Goal: Task Accomplishment & Management: Use online tool/utility

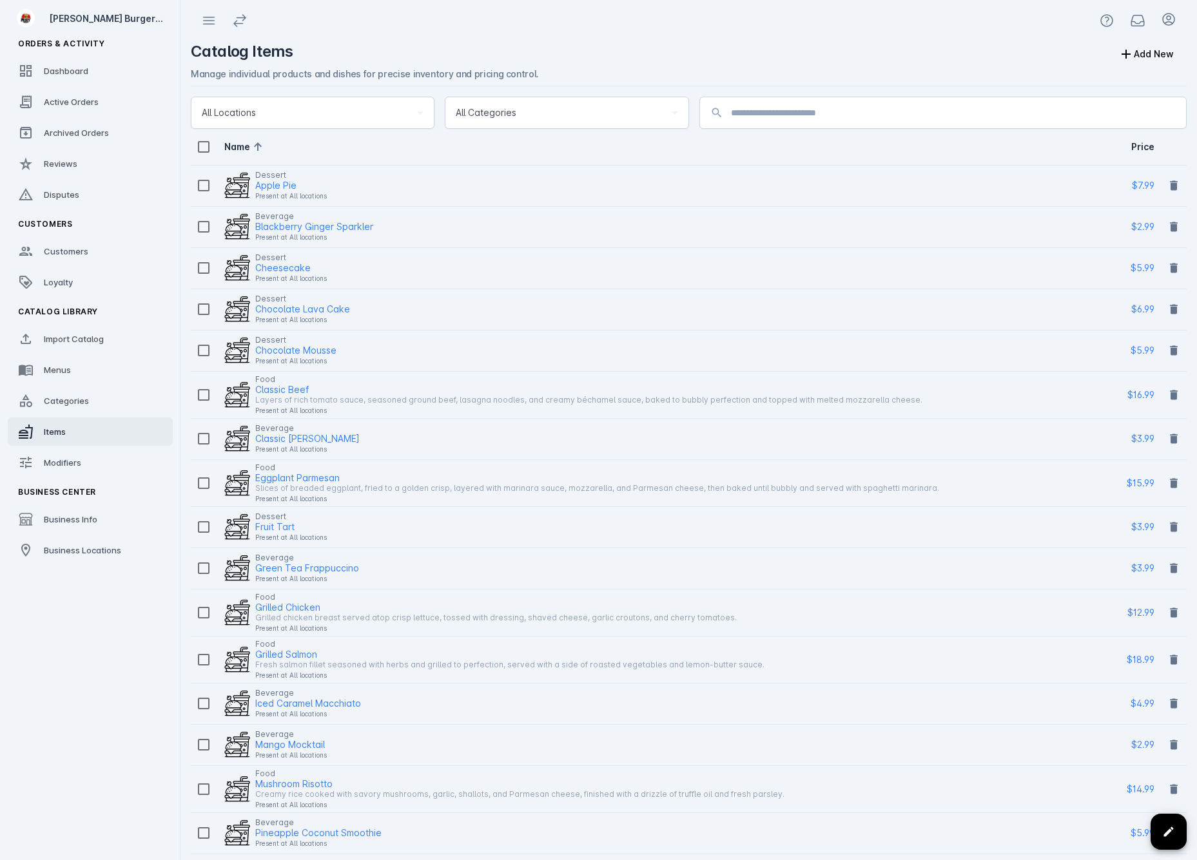
click at [381, 175] on div "Dessert Apple Pie Present at All locations" at bounding box center [655, 186] width 929 height 36
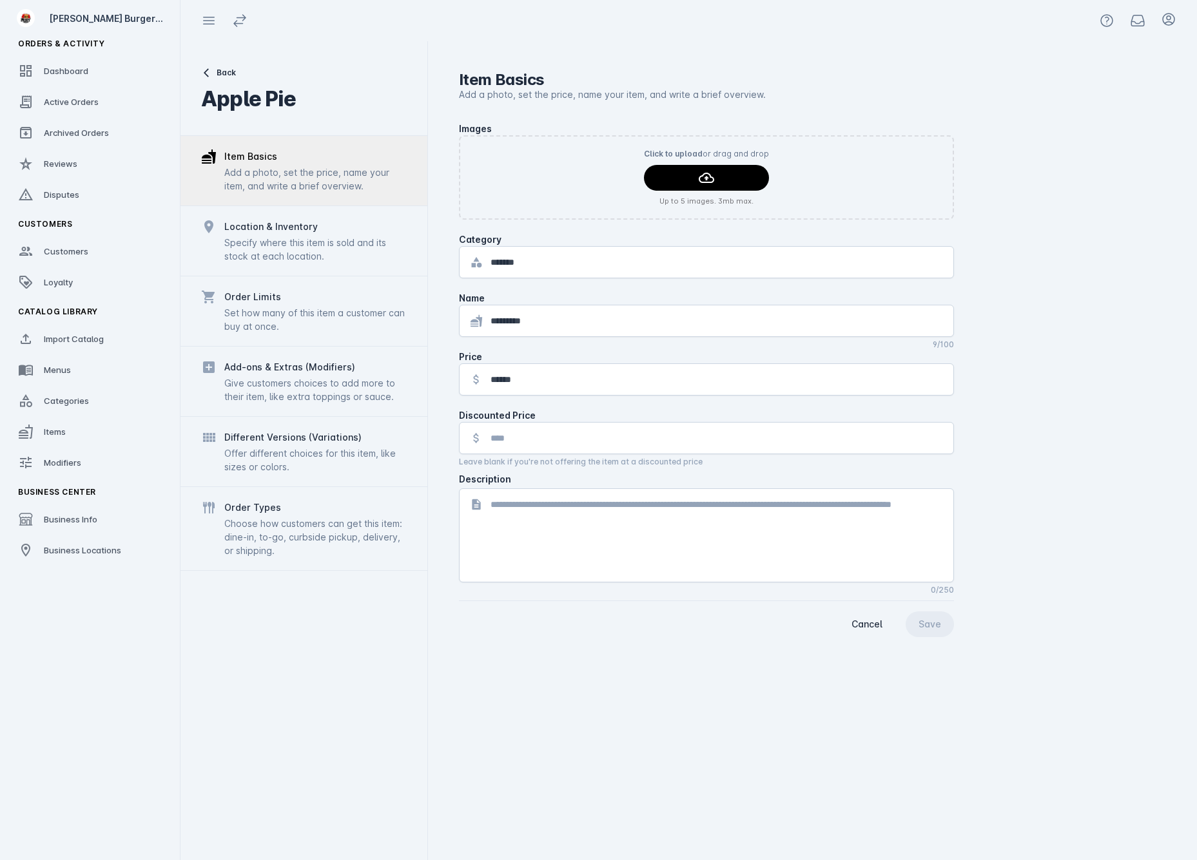
click at [331, 190] on div "Add a photo, set the price, name your item, and write a brief overview." at bounding box center [315, 179] width 182 height 27
click at [604, 534] on textarea at bounding box center [716, 535] width 452 height 77
click at [311, 369] on div "Add-ons & Extras (Modifiers)" at bounding box center [289, 367] width 131 height 15
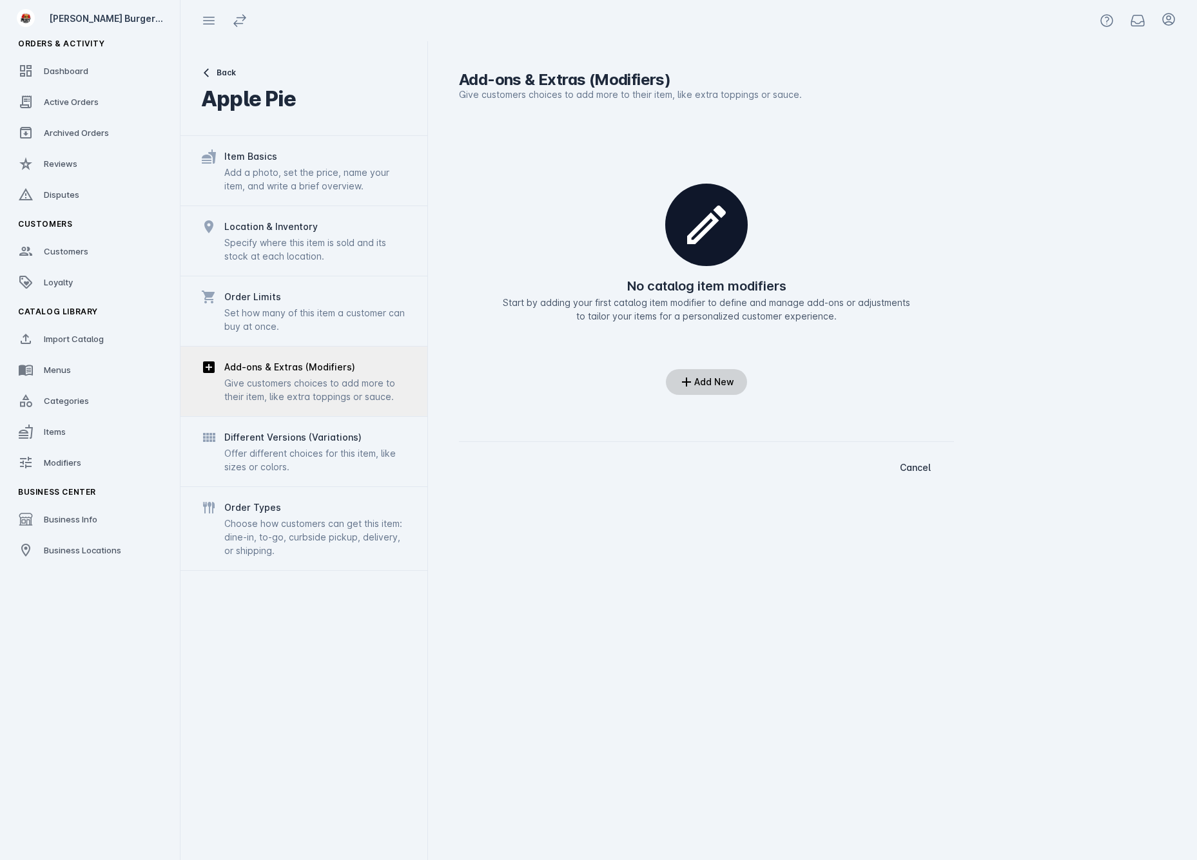
click at [701, 380] on div "Add New" at bounding box center [714, 382] width 40 height 9
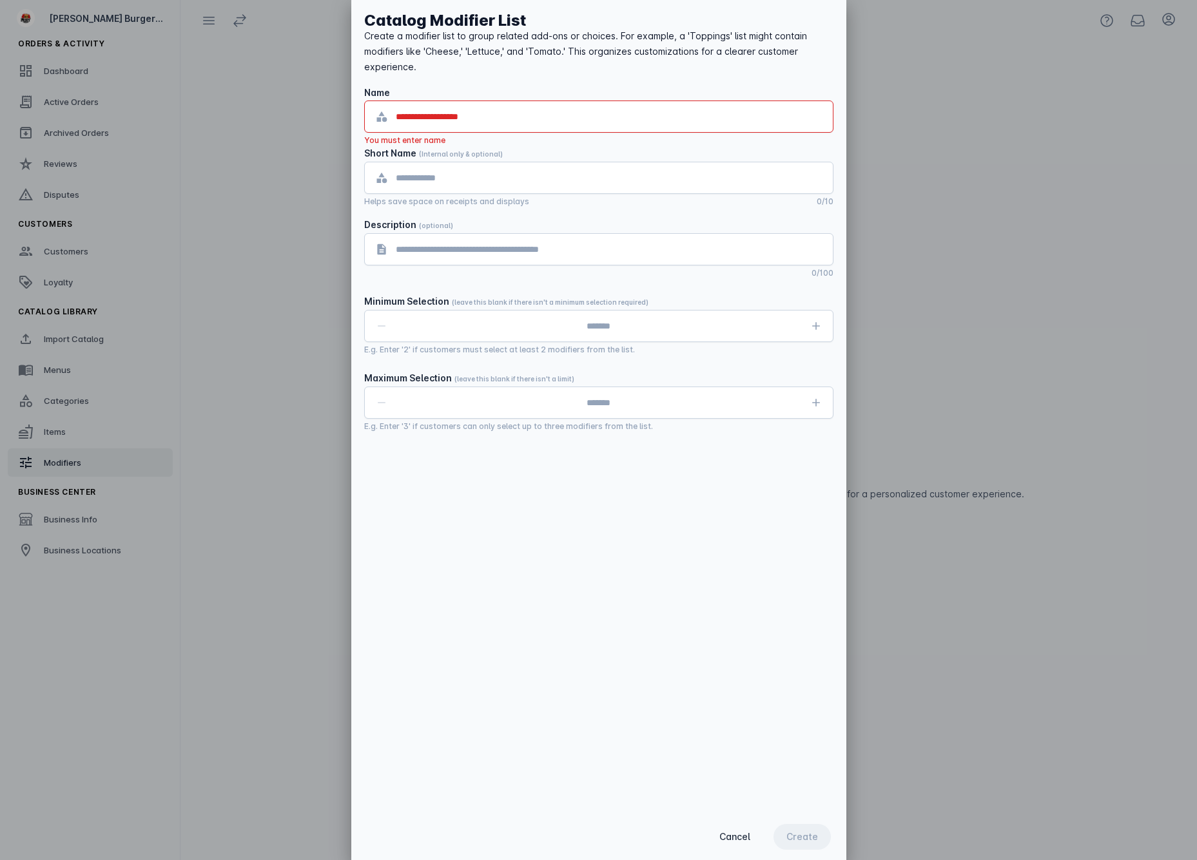
click at [231, 360] on div at bounding box center [598, 430] width 1197 height 860
drag, startPoint x: 707, startPoint y: 827, endPoint x: 782, endPoint y: 856, distance: 80.6
click at [782, 856] on div "Cancel Create" at bounding box center [598, 837] width 495 height 46
click at [725, 833] on span "Cancel" at bounding box center [734, 837] width 31 height 9
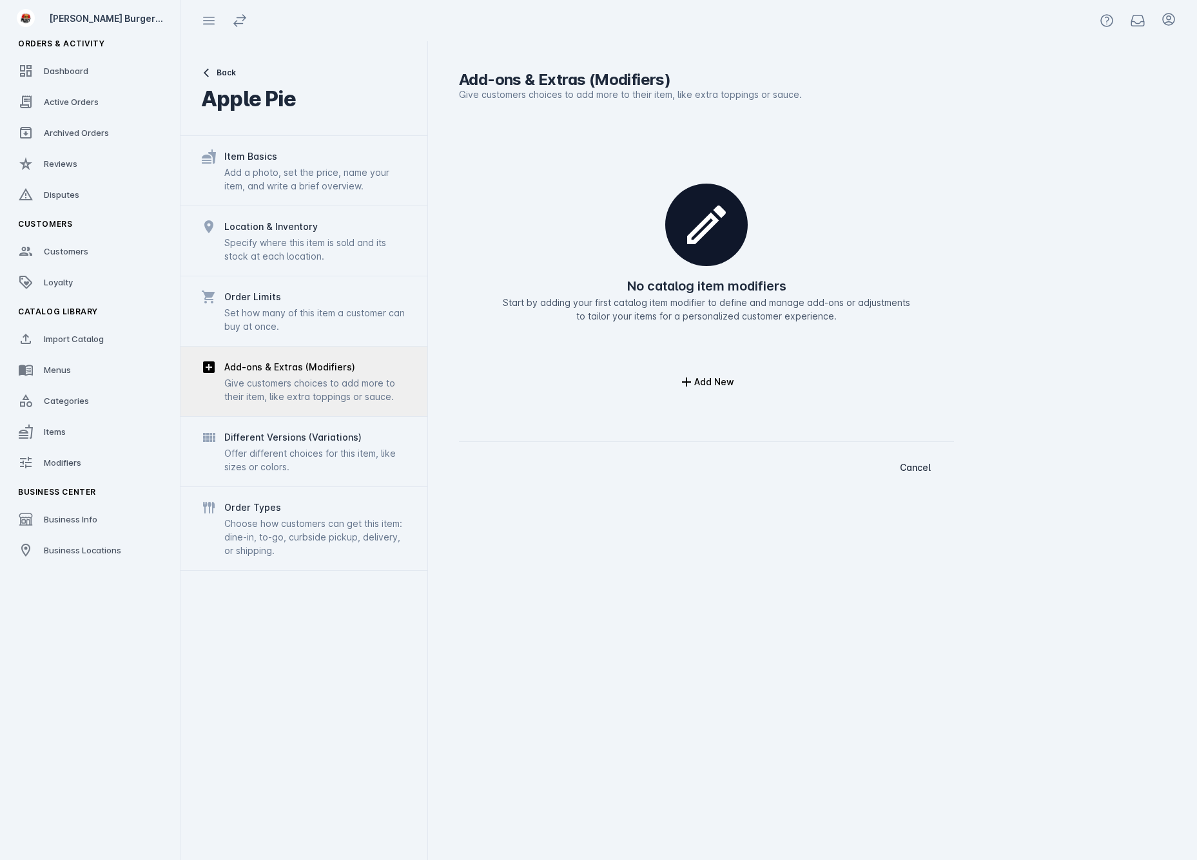
click at [851, 621] on div "Add-ons & Extras (Modifiers) Give customers choices to add more to their item, …" at bounding box center [812, 450] width 769 height 819
click at [82, 445] on link "Items" at bounding box center [90, 432] width 165 height 28
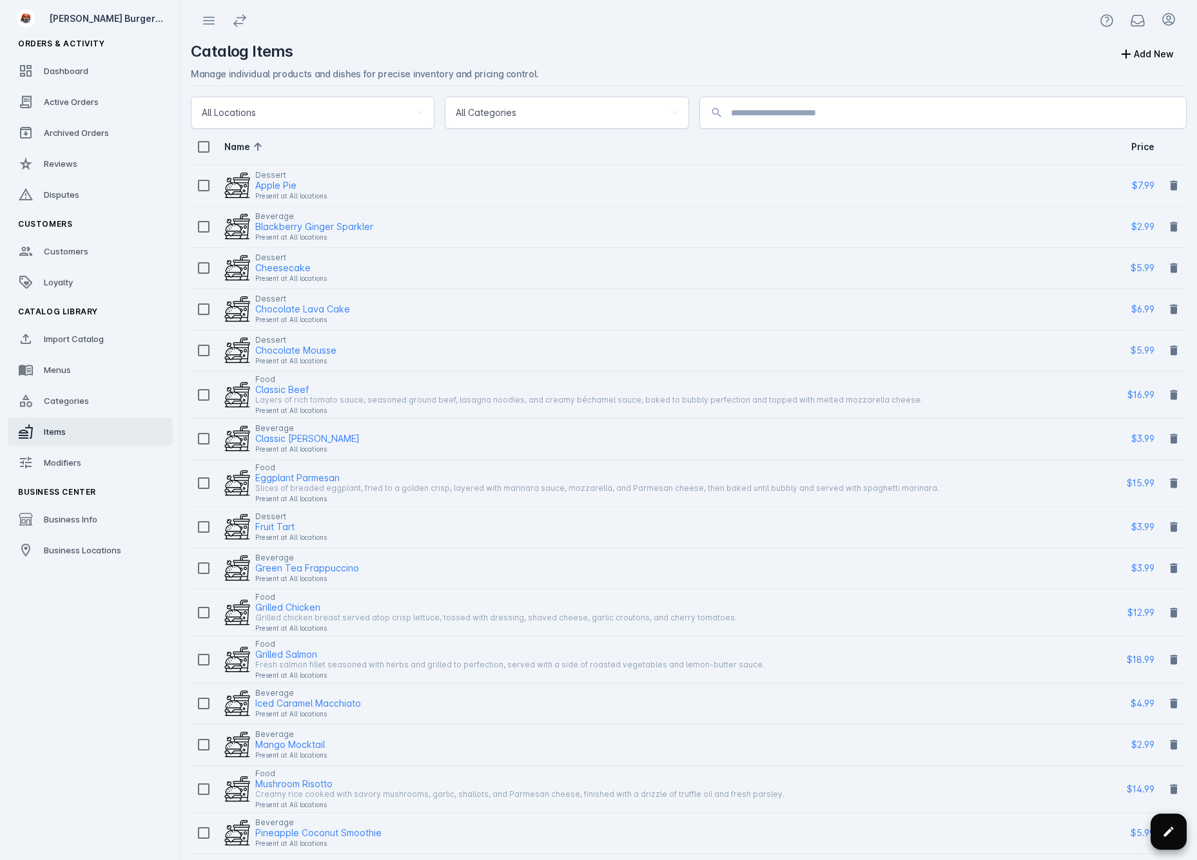
click at [1154, 835] on span at bounding box center [1168, 831] width 31 height 31
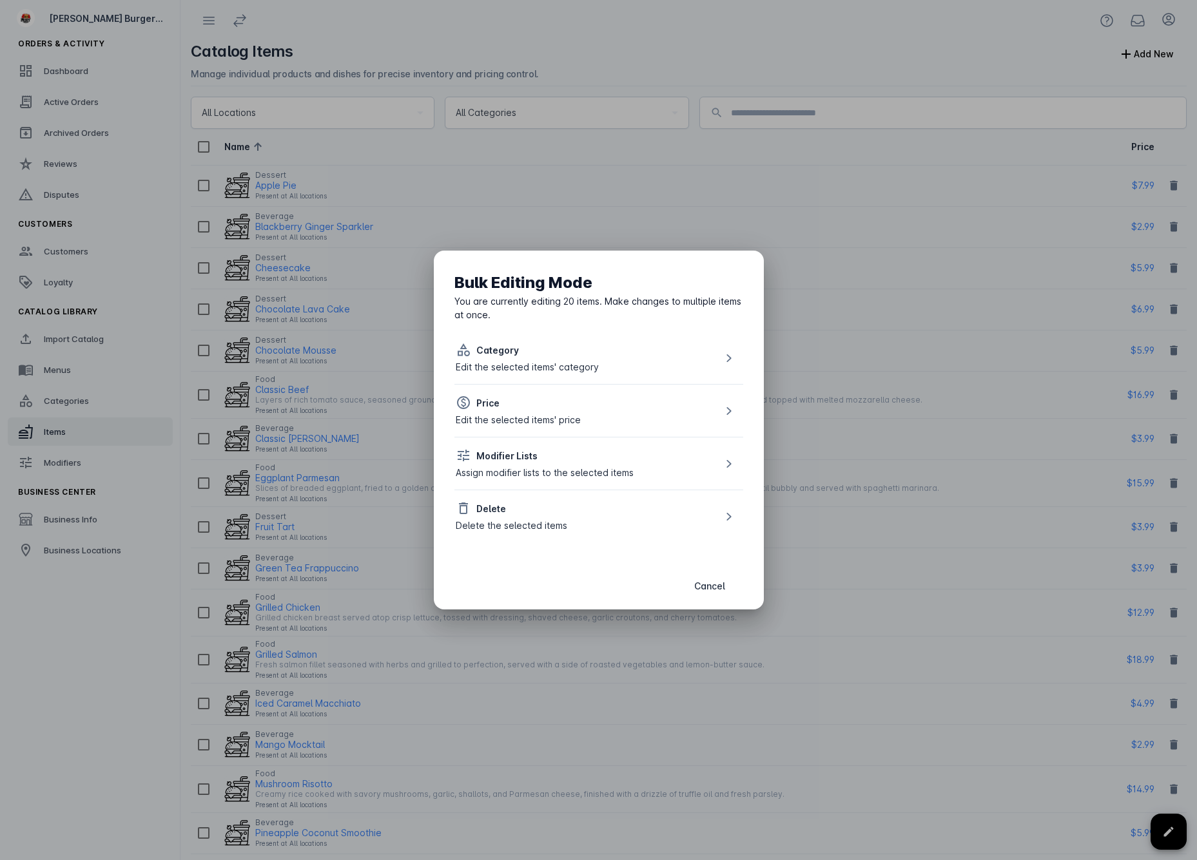
click at [538, 510] on div "Delete" at bounding box center [511, 508] width 111 height 15
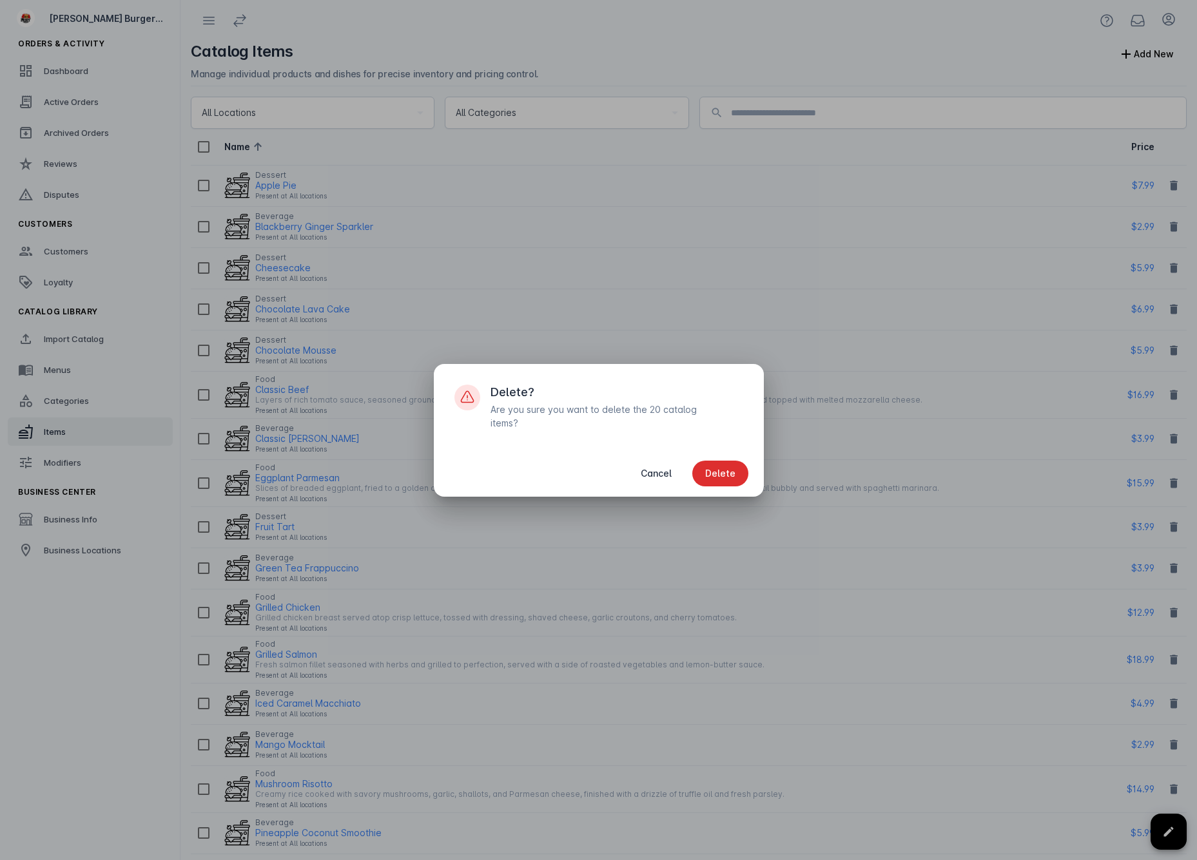
click at [719, 469] on span "Delete" at bounding box center [720, 473] width 30 height 9
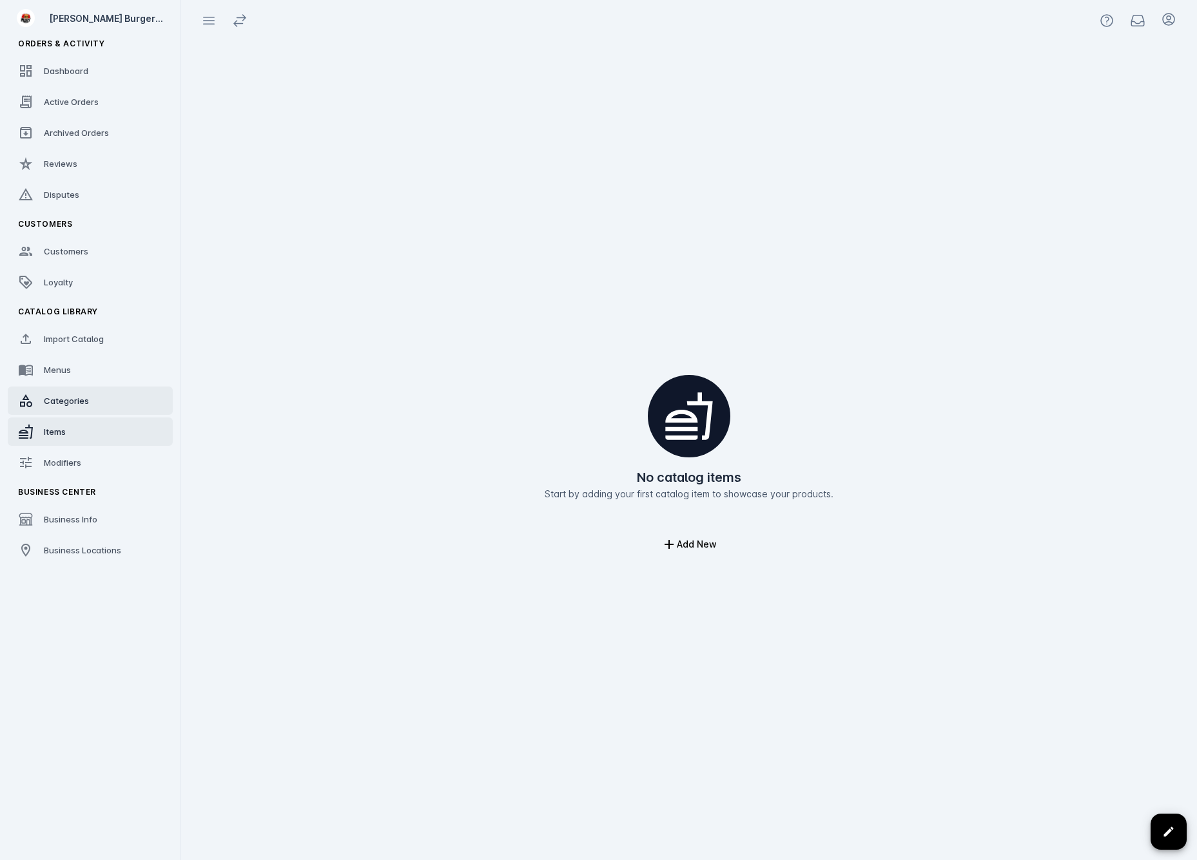
click at [73, 405] on span "Categories" at bounding box center [66, 401] width 45 height 10
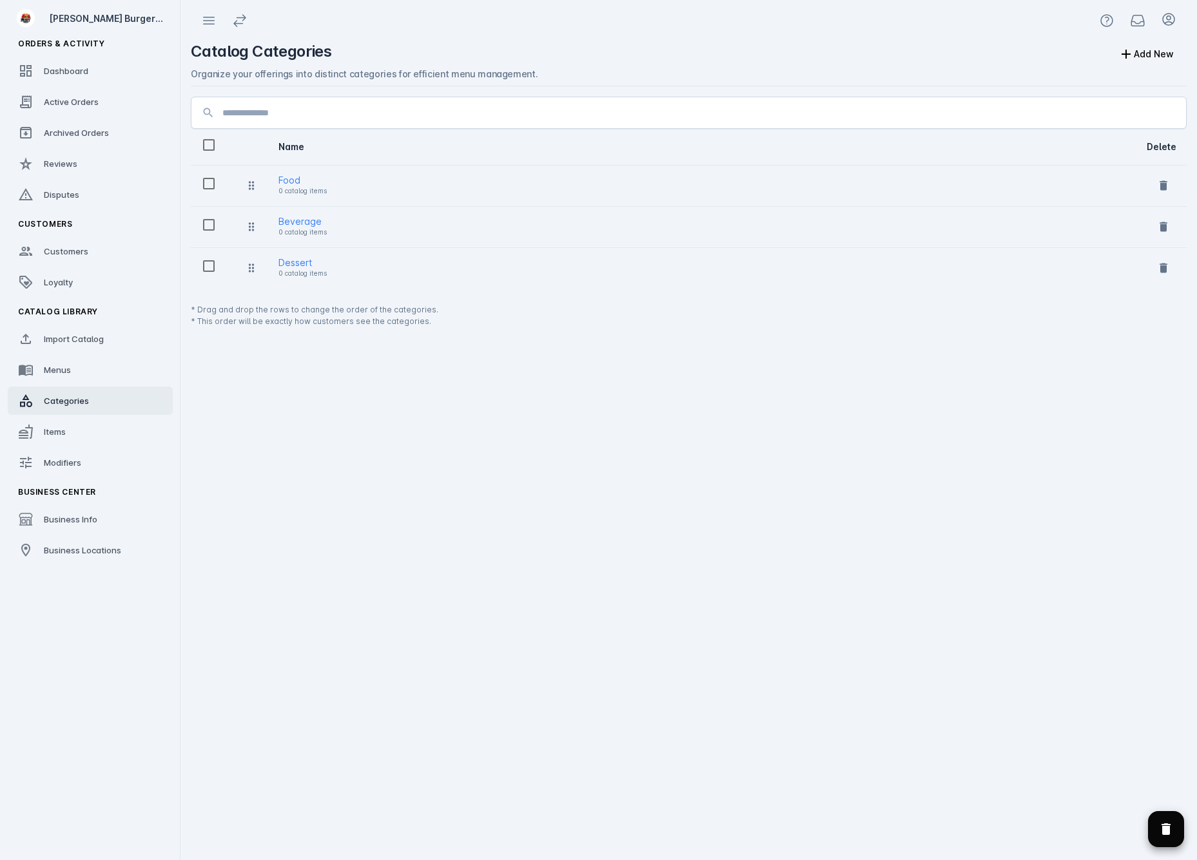
click at [1167, 829] on icon "Delete selected categories" at bounding box center [1165, 830] width 9 height 12
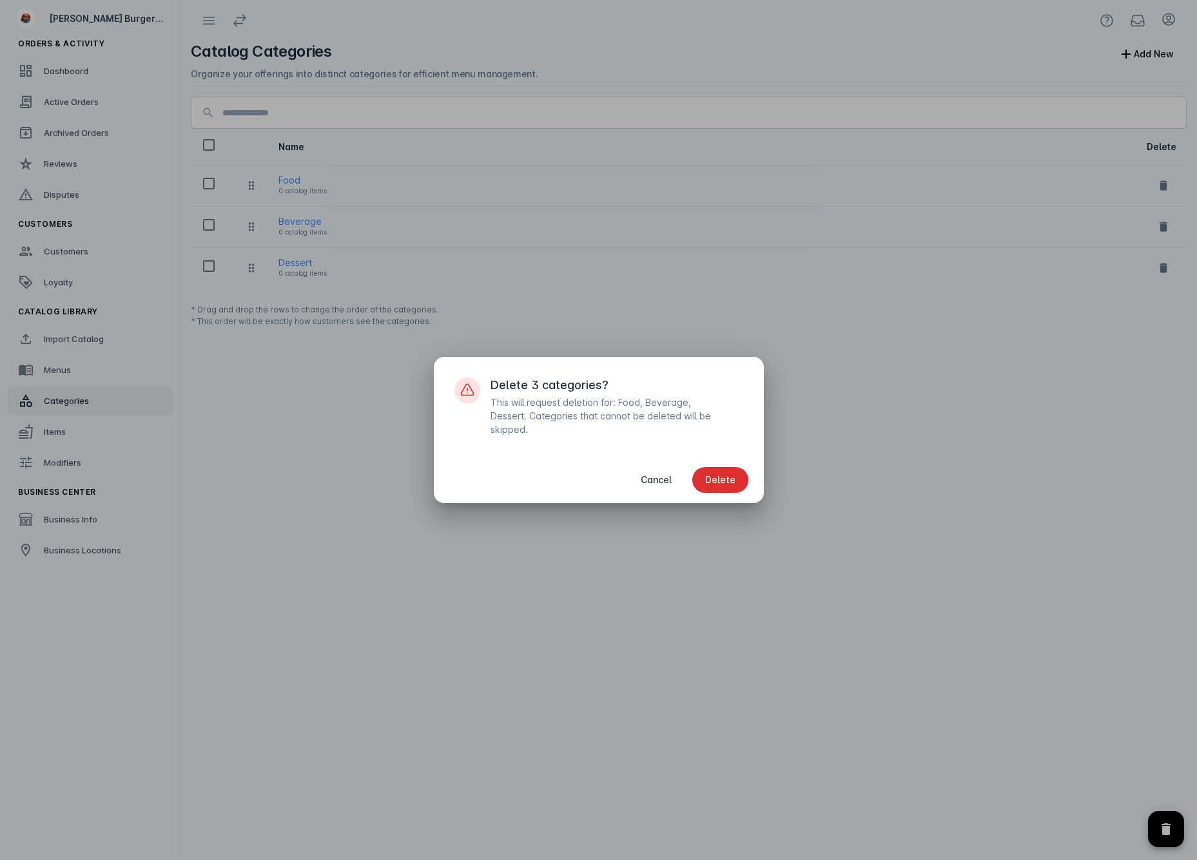
click at [702, 480] on span "button" at bounding box center [720, 480] width 56 height 31
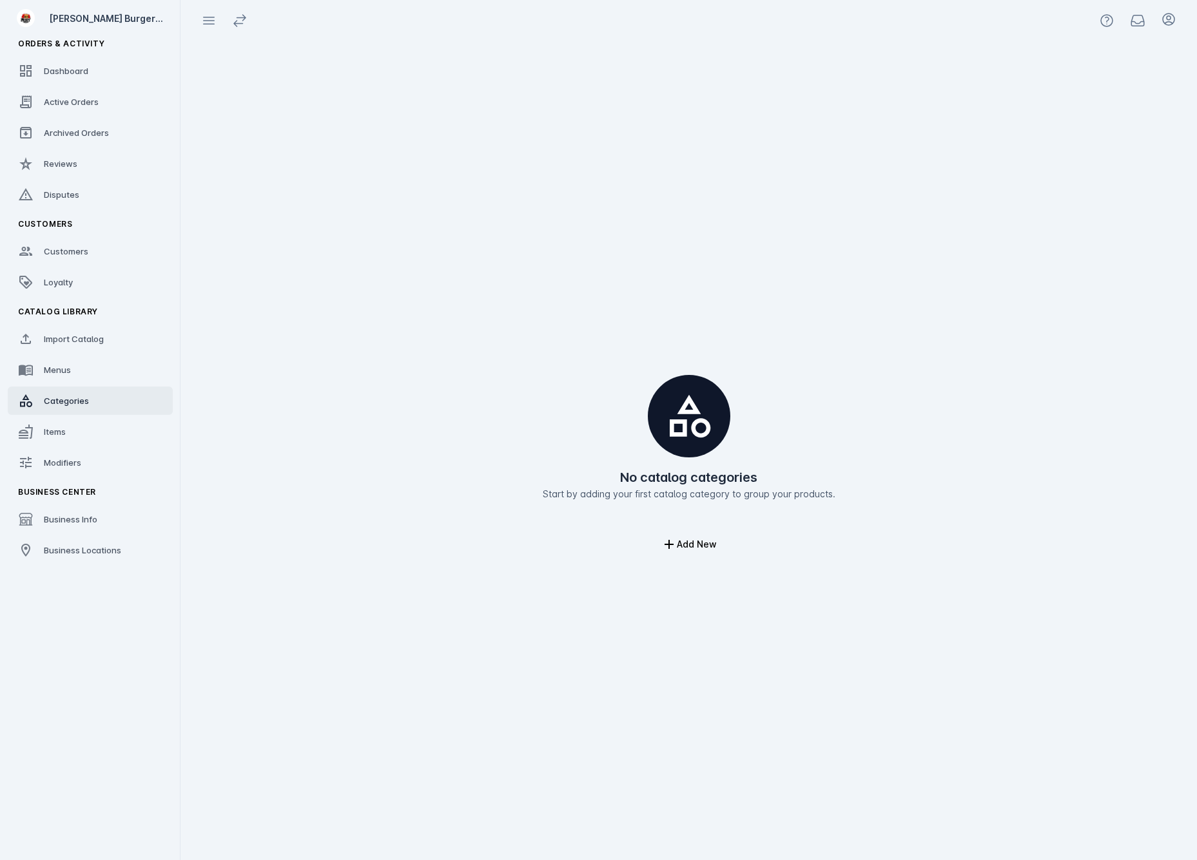
click at [108, 386] on fuse-vertical-navigation-group-item "Catalog Library Import Catalog Menus Categories Items Modifiers" at bounding box center [90, 389] width 180 height 180
click at [108, 371] on link "Menus" at bounding box center [90, 370] width 165 height 28
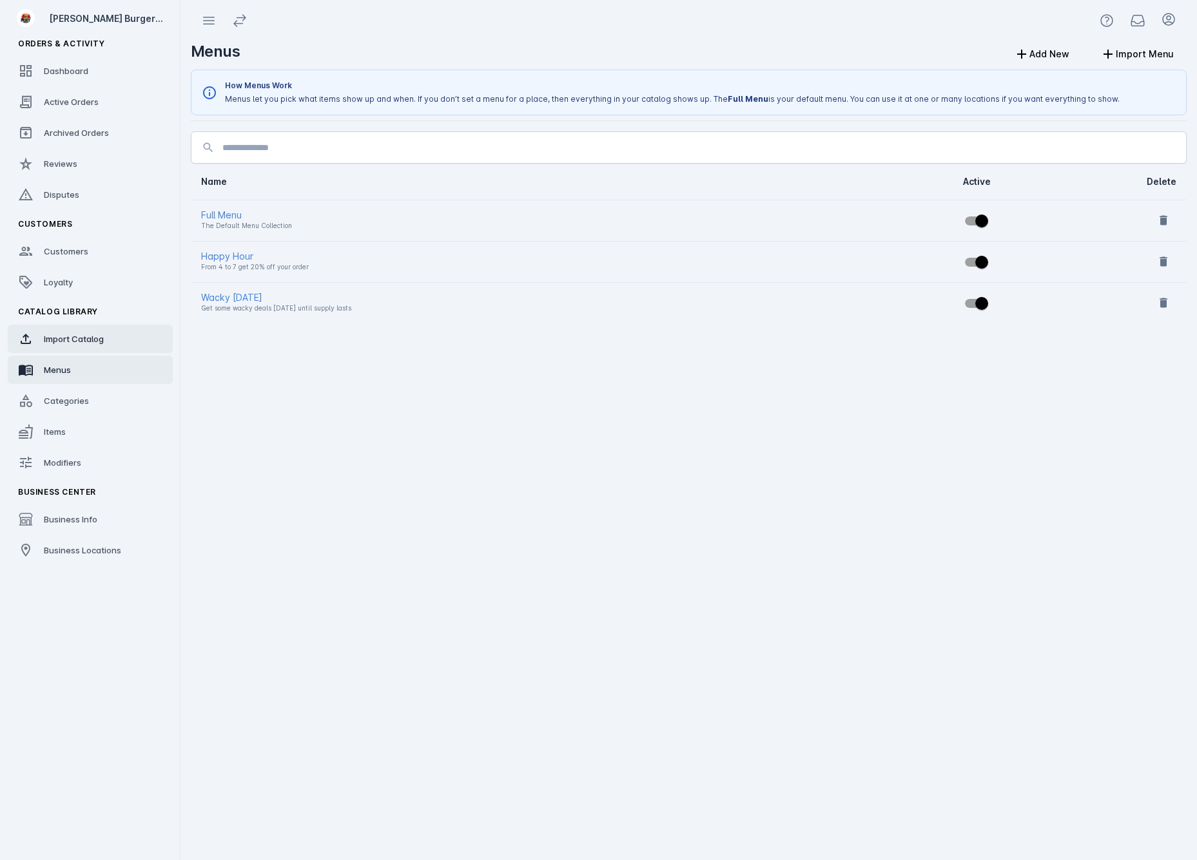
click at [86, 338] on span "Import Catalog" at bounding box center [74, 339] width 60 height 10
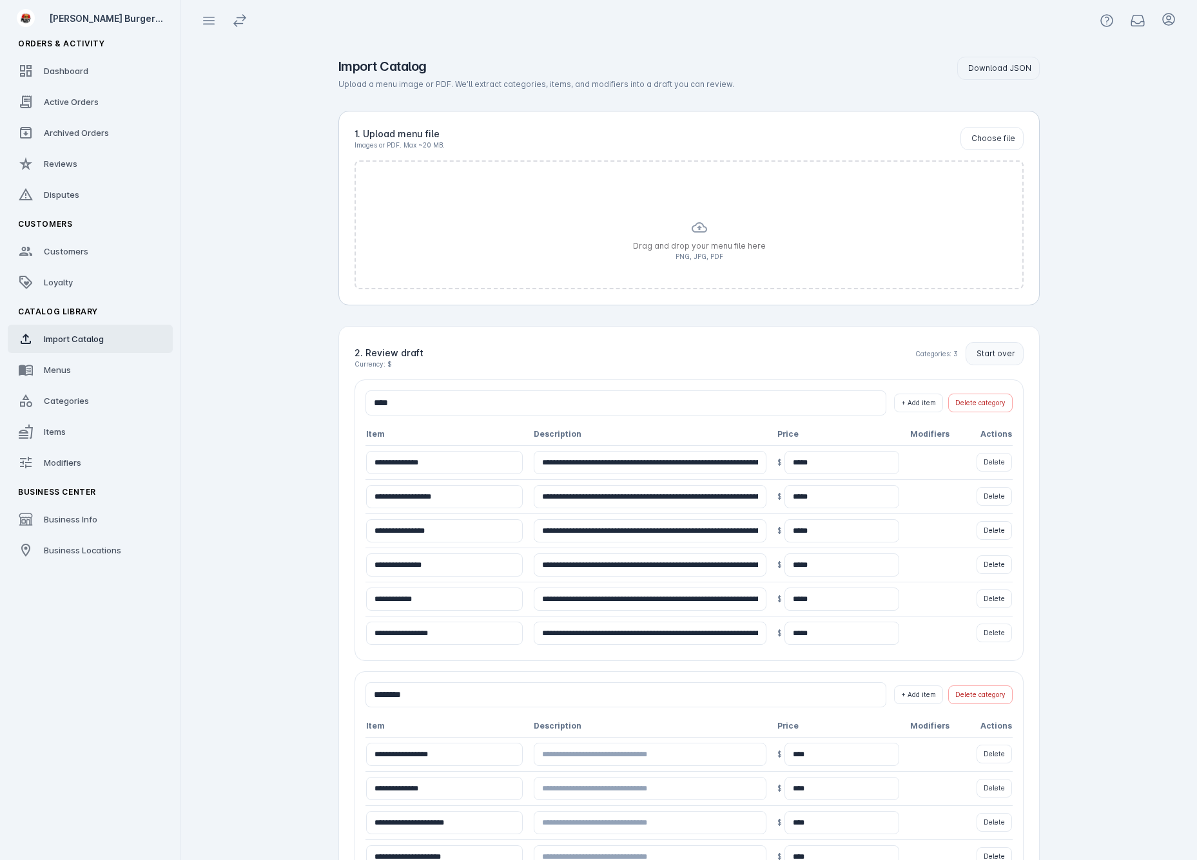
click at [1003, 351] on span "Start over" at bounding box center [995, 354] width 39 height 12
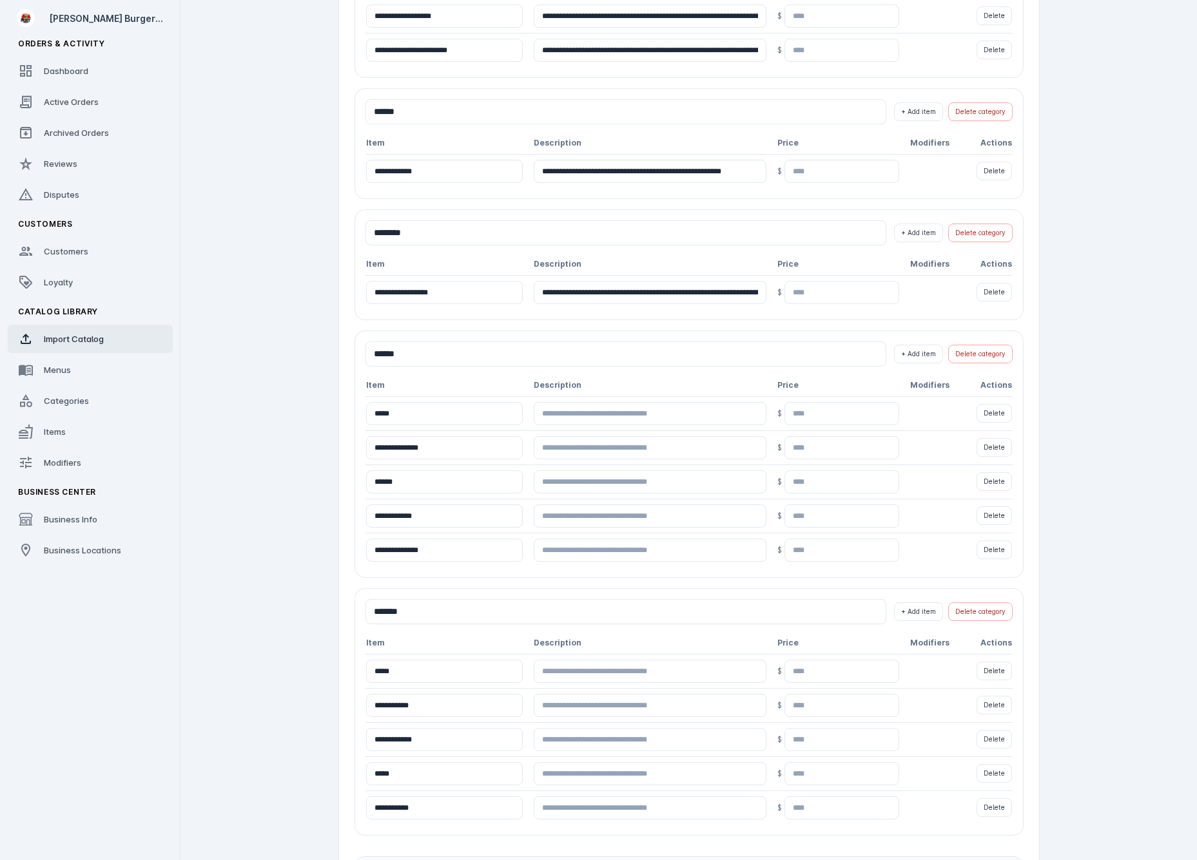
scroll to position [663, 0]
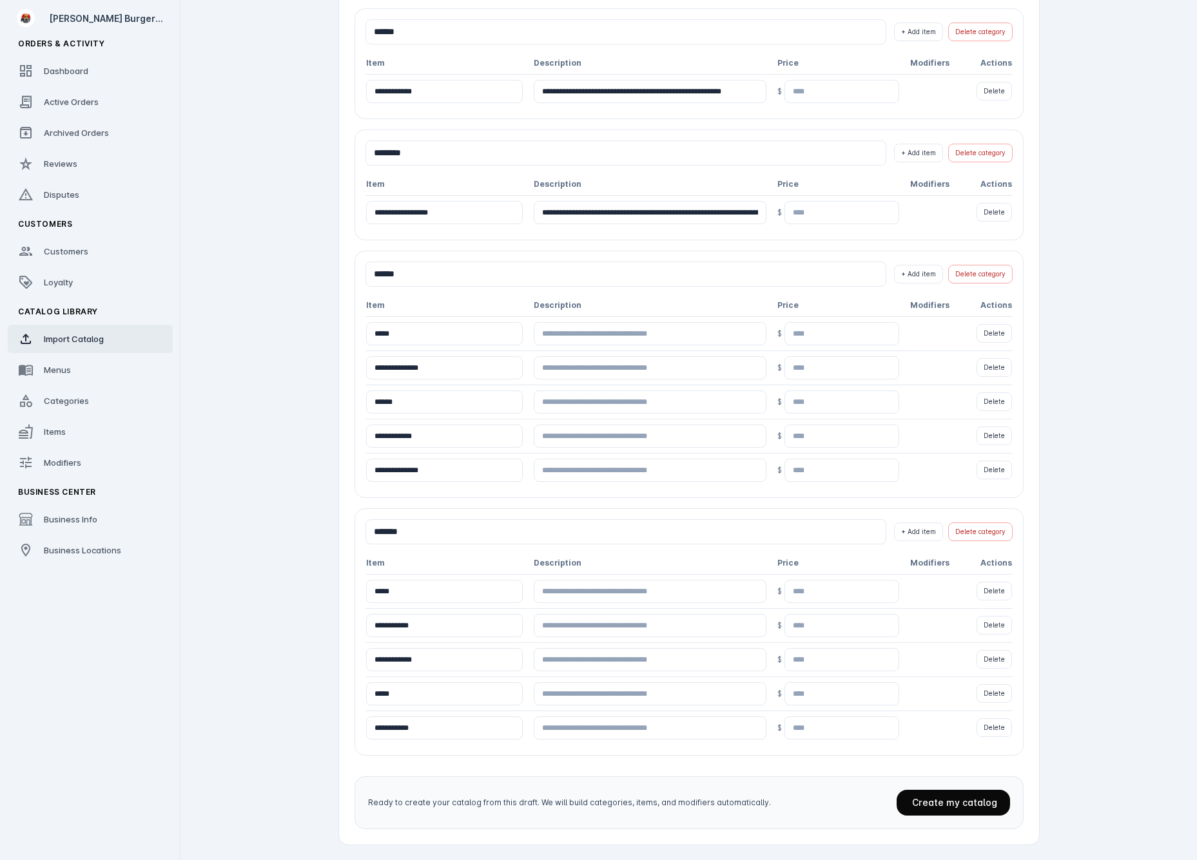
click at [987, 800] on span "Create my catalog" at bounding box center [954, 802] width 85 height 11
click at [76, 368] on link "Menus" at bounding box center [90, 370] width 165 height 28
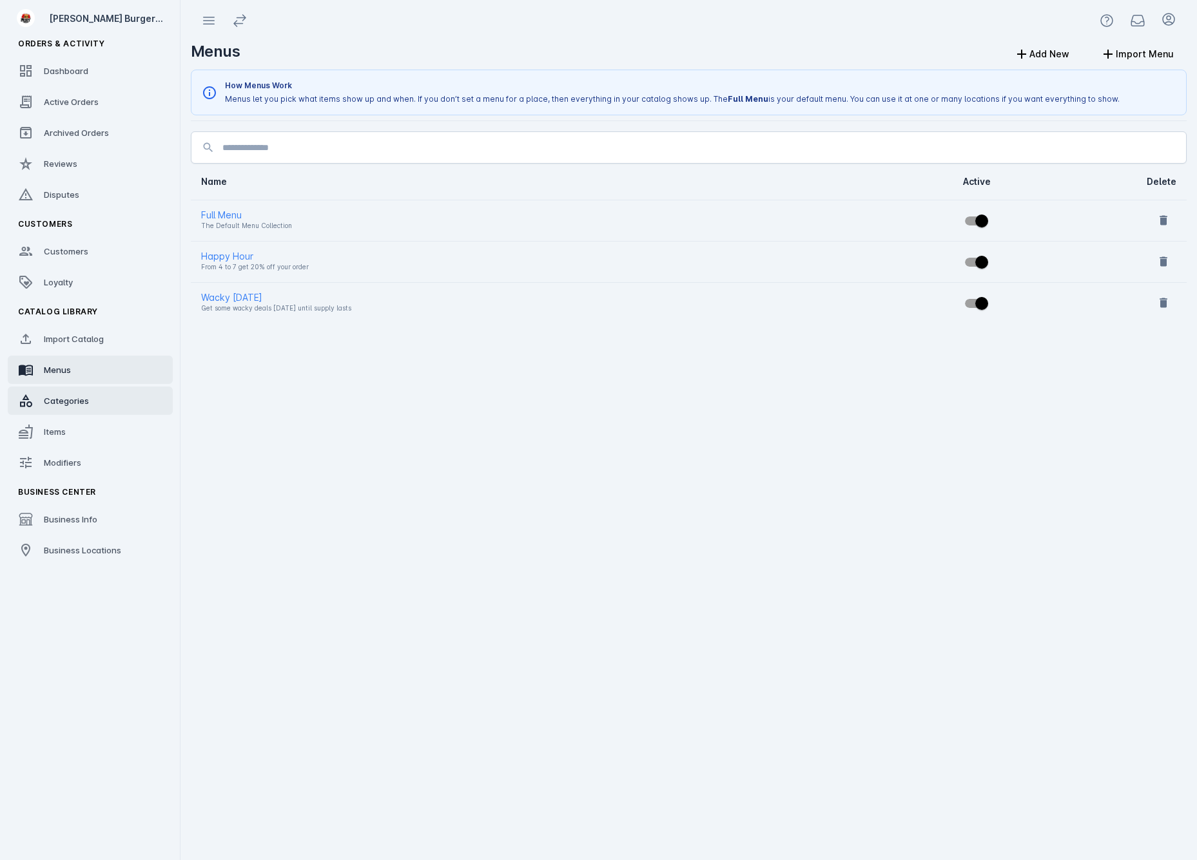
click at [84, 407] on div "Categories" at bounding box center [66, 400] width 45 height 13
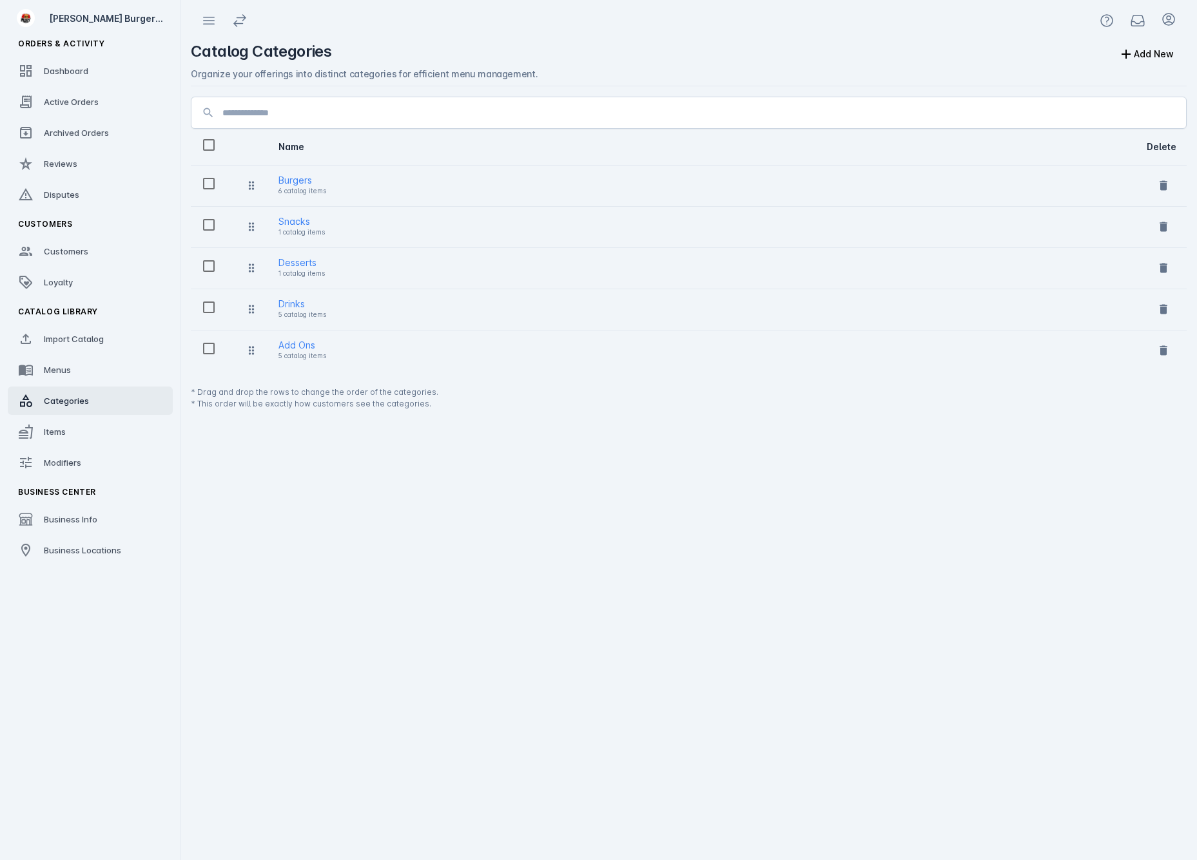
click at [336, 330] on table "Name Delete Burgers Burgers 6 catalog items Snacks Snacks 1 catalog items Desse…" at bounding box center [689, 250] width 996 height 242
click at [284, 305] on div "Drinks" at bounding box center [302, 303] width 48 height 15
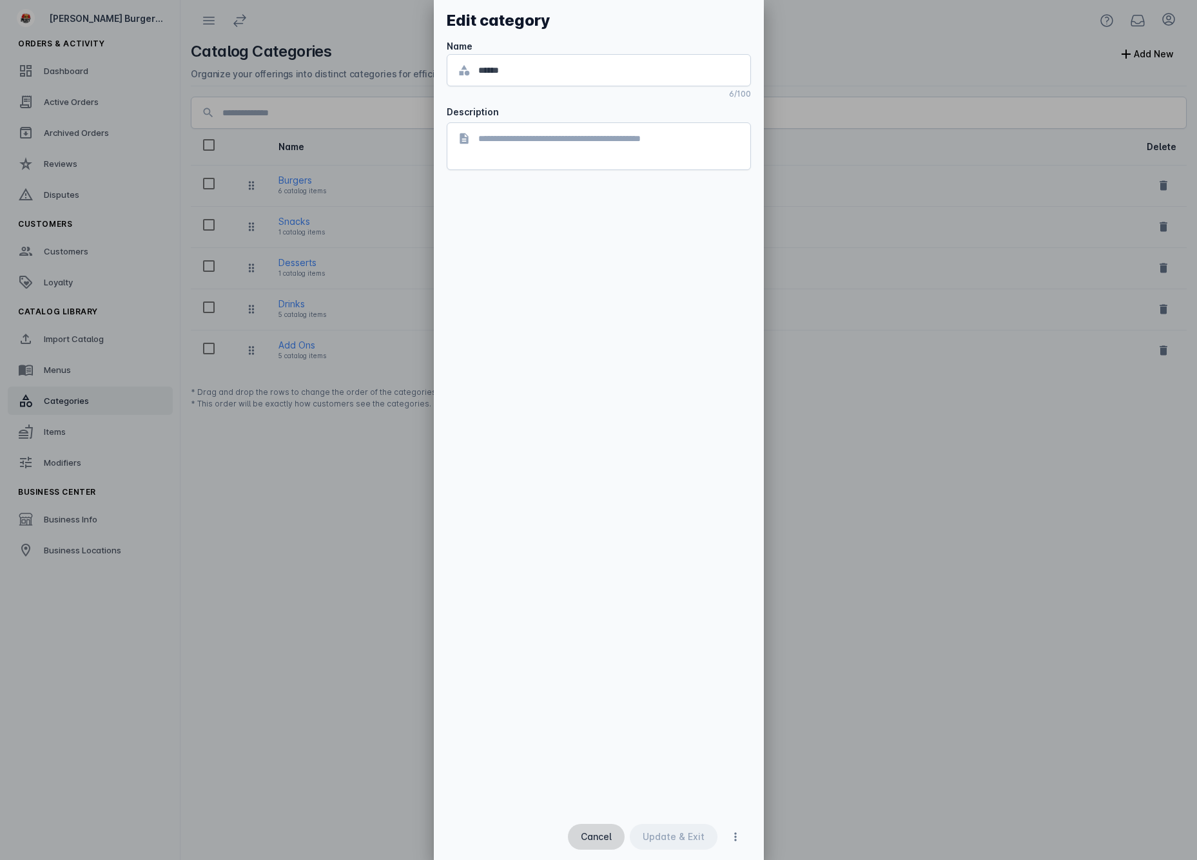
click at [594, 833] on span "Cancel" at bounding box center [596, 837] width 31 height 9
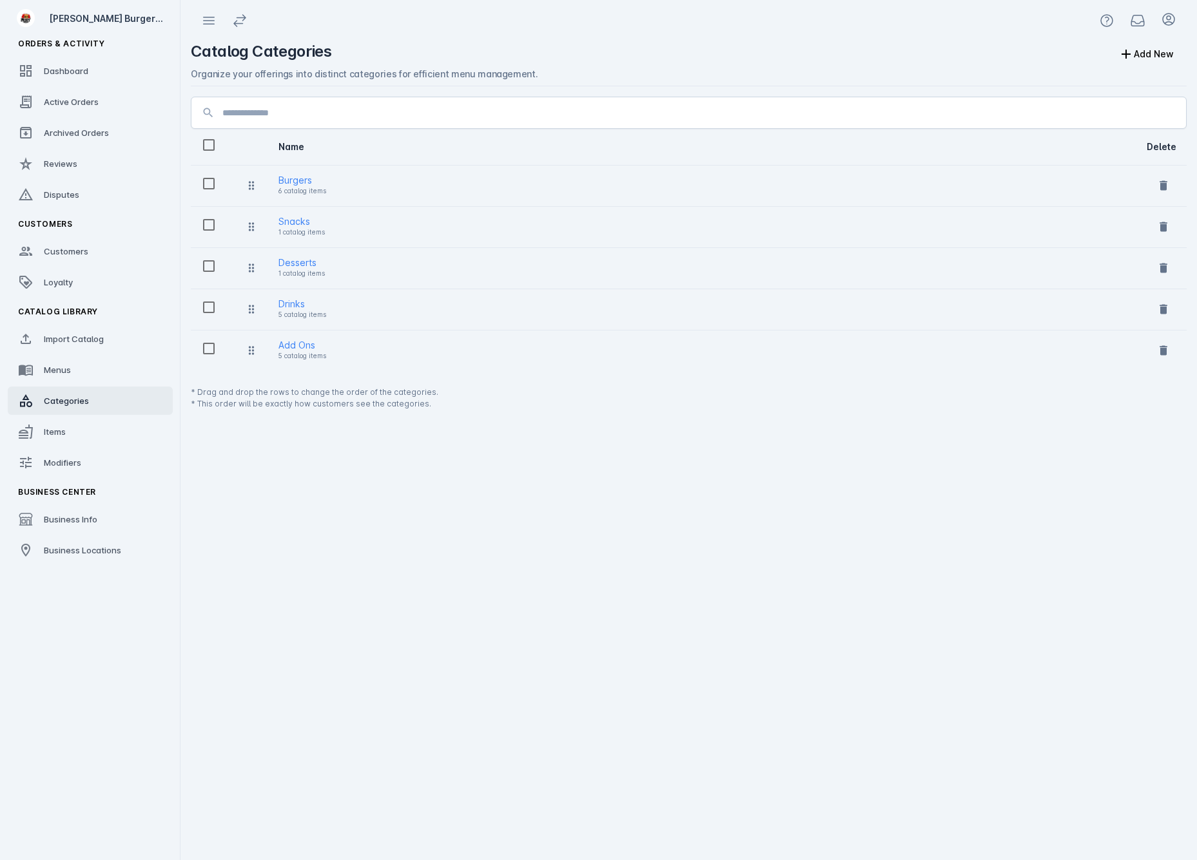
click at [316, 306] on div "Drinks" at bounding box center [302, 303] width 48 height 15
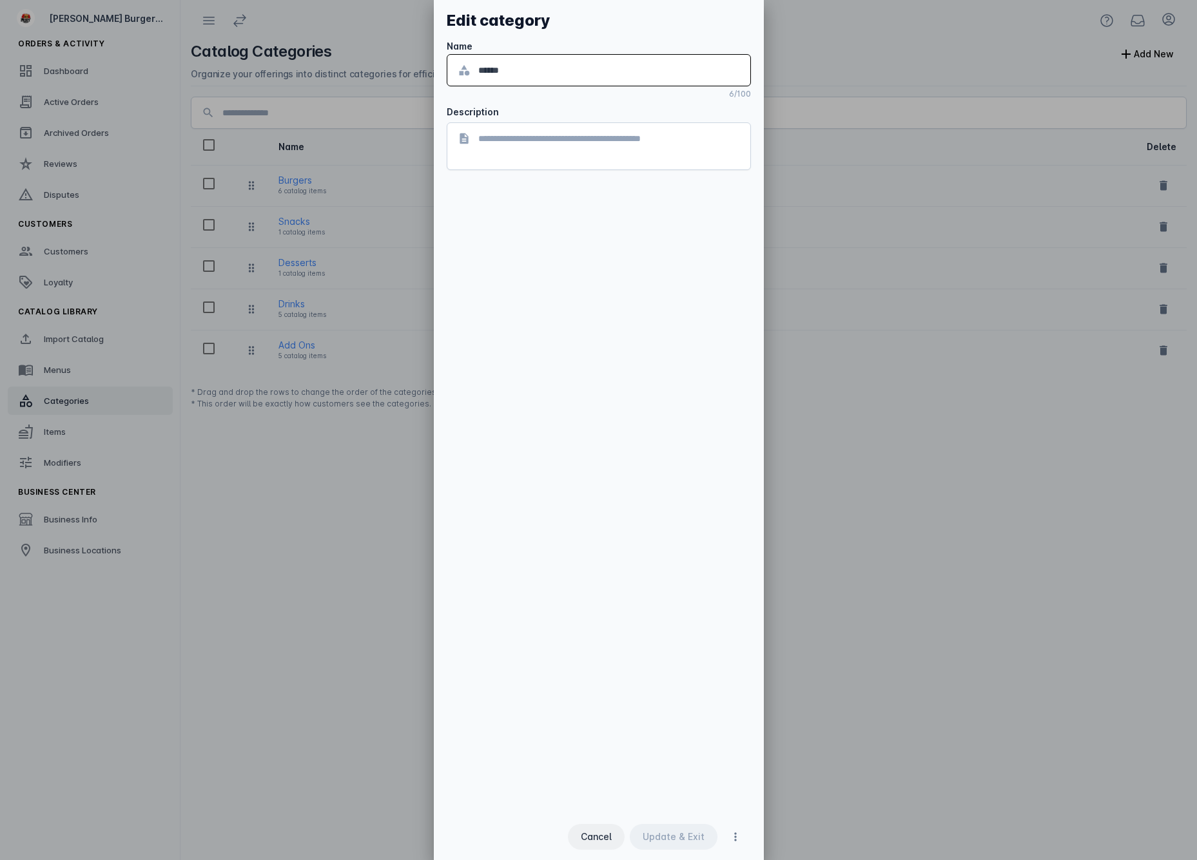
click at [602, 838] on span "Cancel" at bounding box center [596, 837] width 31 height 9
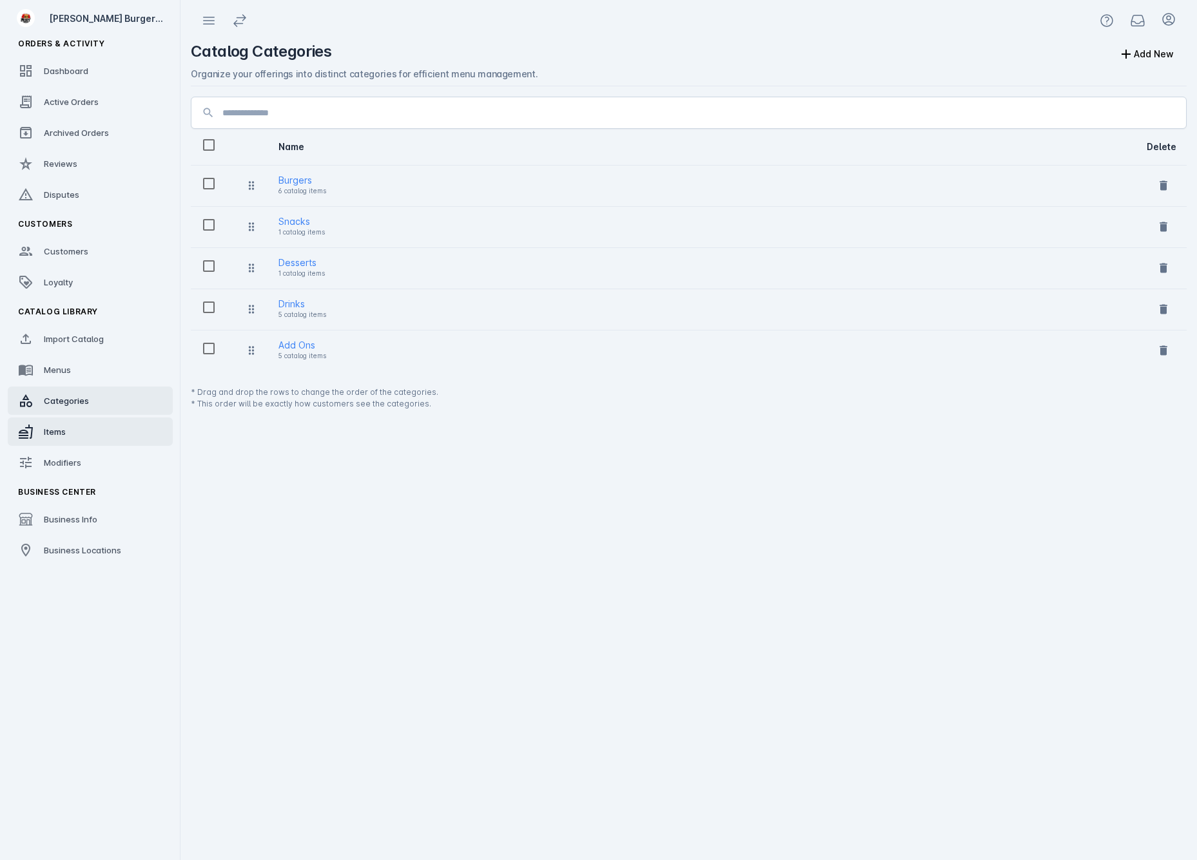
click at [65, 437] on div "Items" at bounding box center [55, 431] width 22 height 13
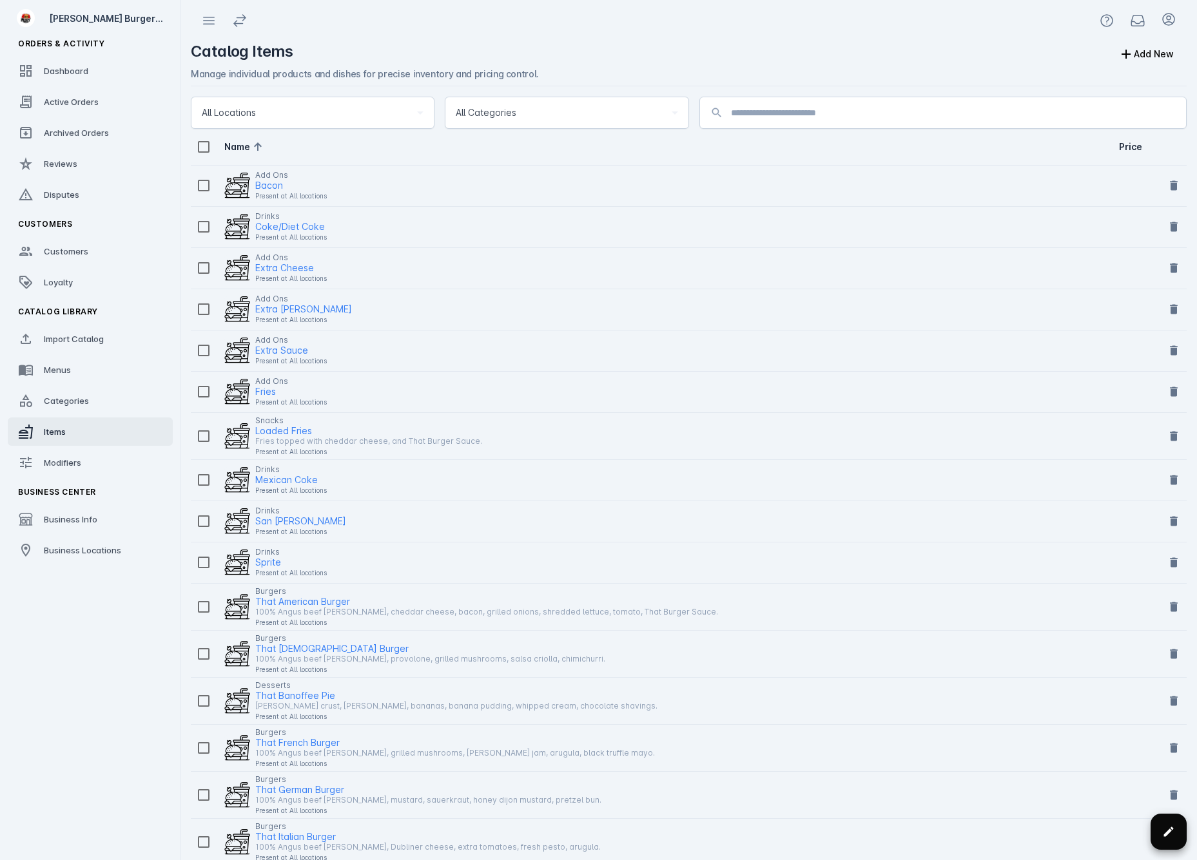
click at [1168, 842] on span at bounding box center [1168, 831] width 31 height 31
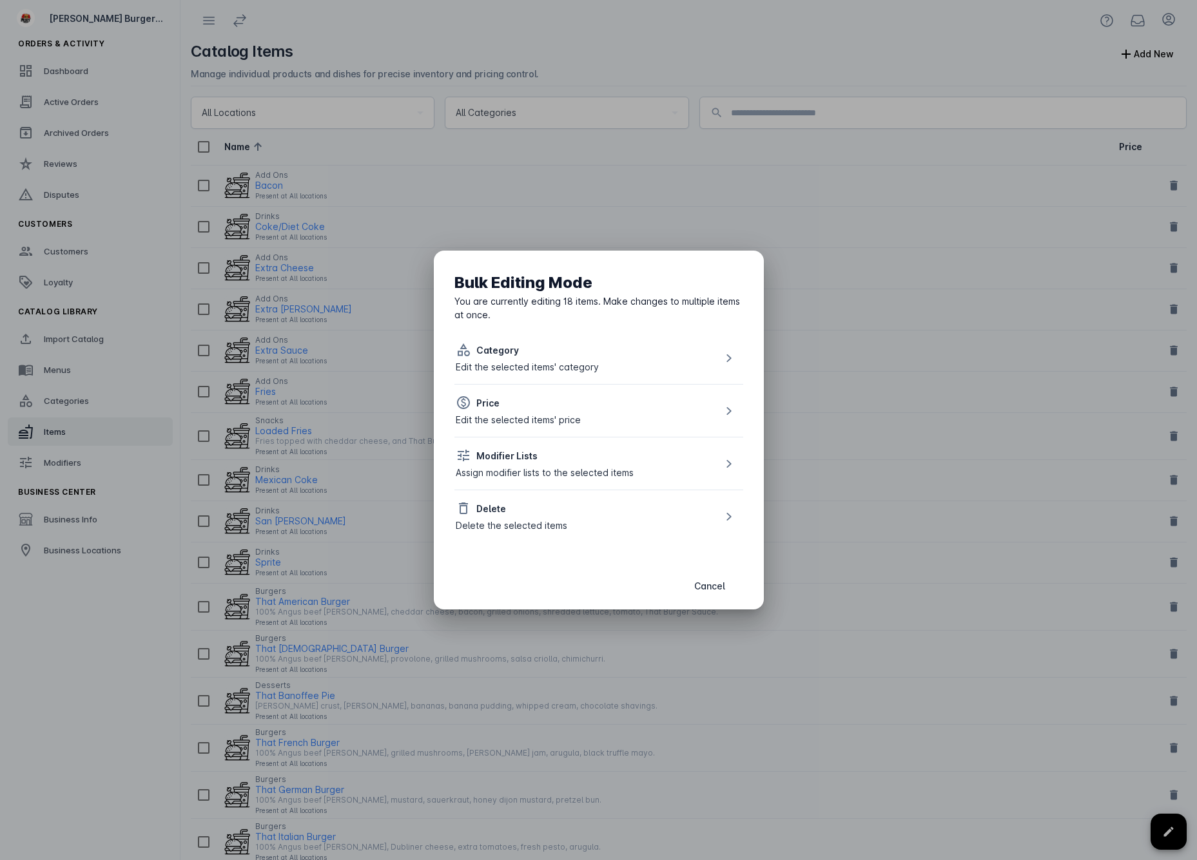
click at [557, 517] on div "Delete Delete the selected items" at bounding box center [511, 517] width 111 height 32
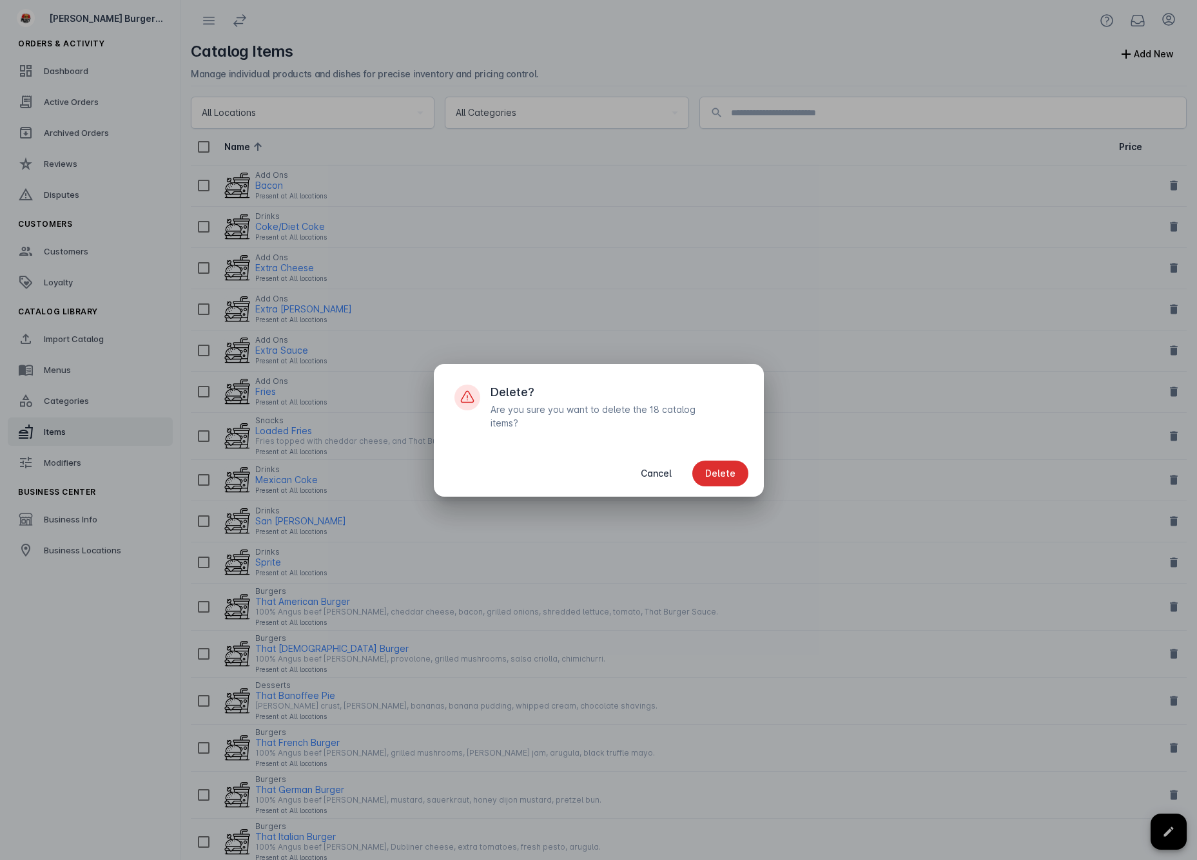
click at [729, 469] on span "Delete" at bounding box center [720, 473] width 30 height 9
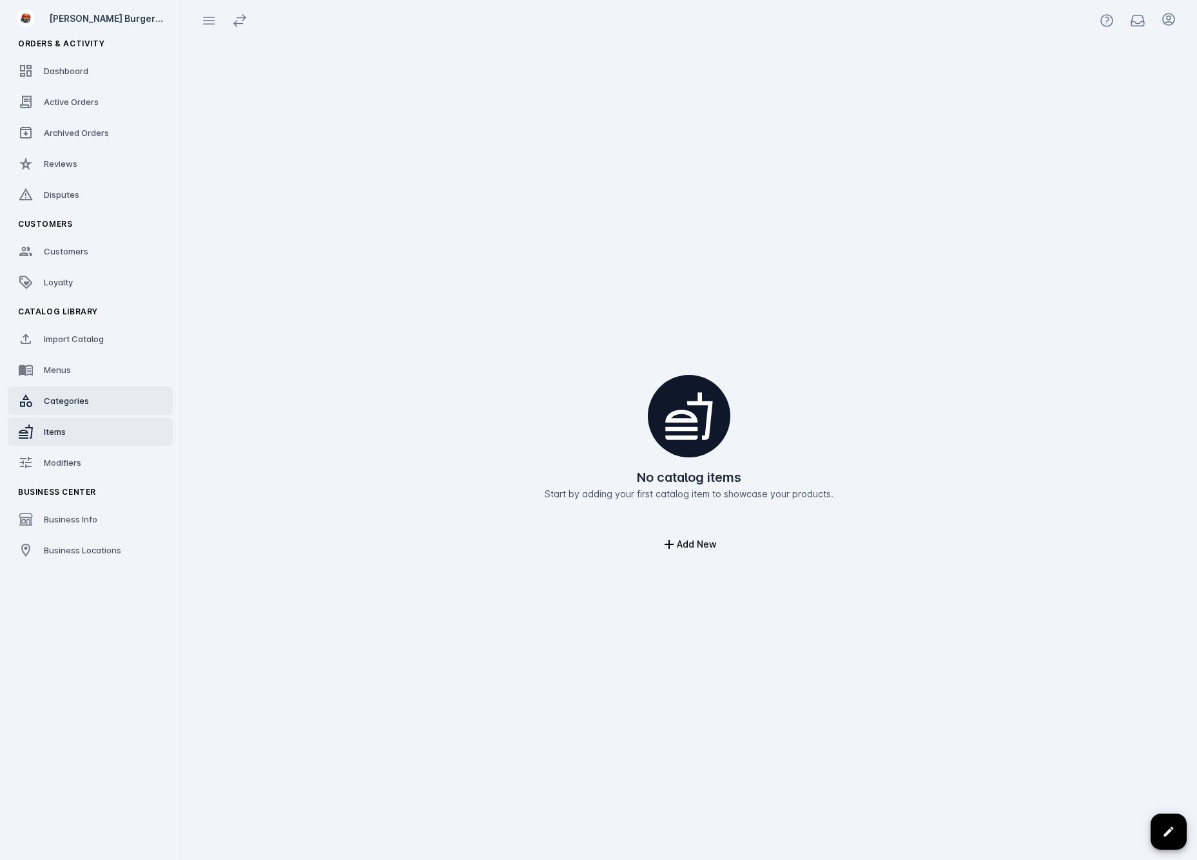
click at [79, 398] on span "Categories" at bounding box center [66, 401] width 45 height 10
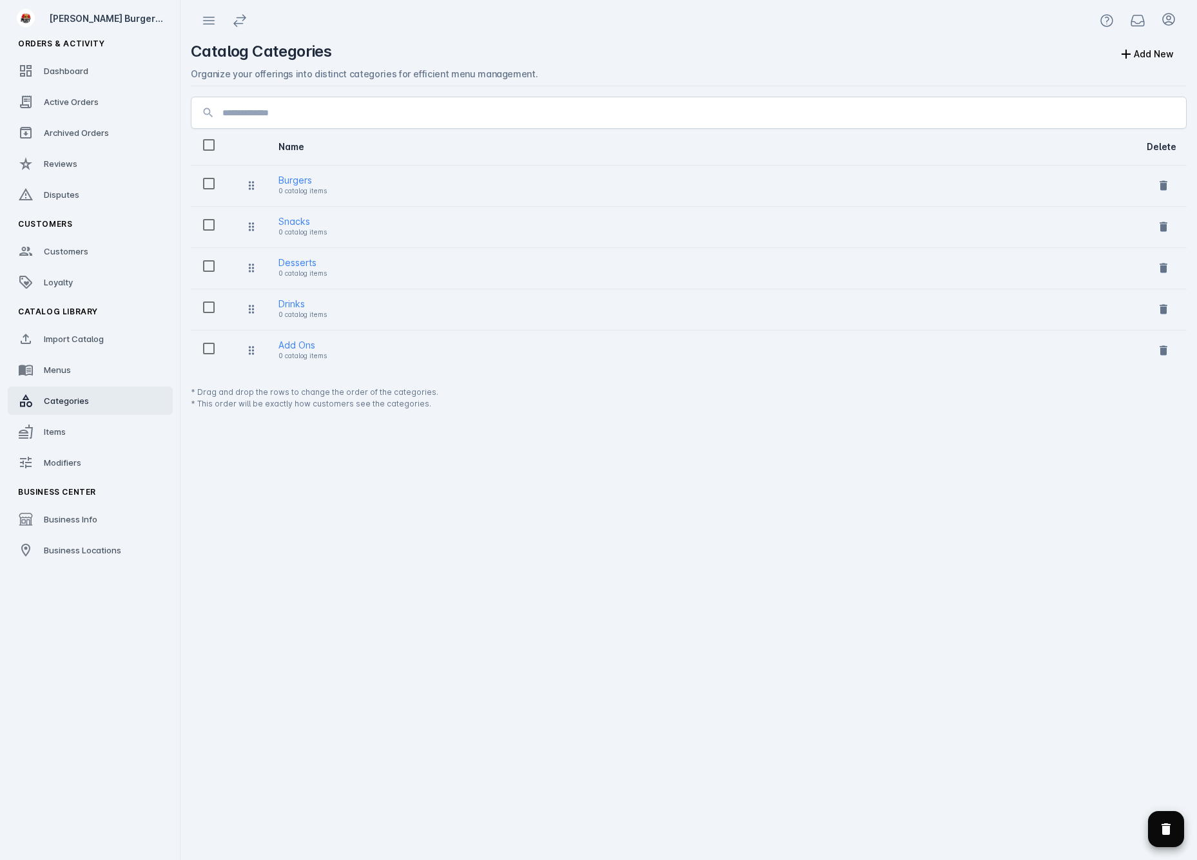
click at [1162, 829] on icon "Delete selected categories" at bounding box center [1165, 829] width 15 height 15
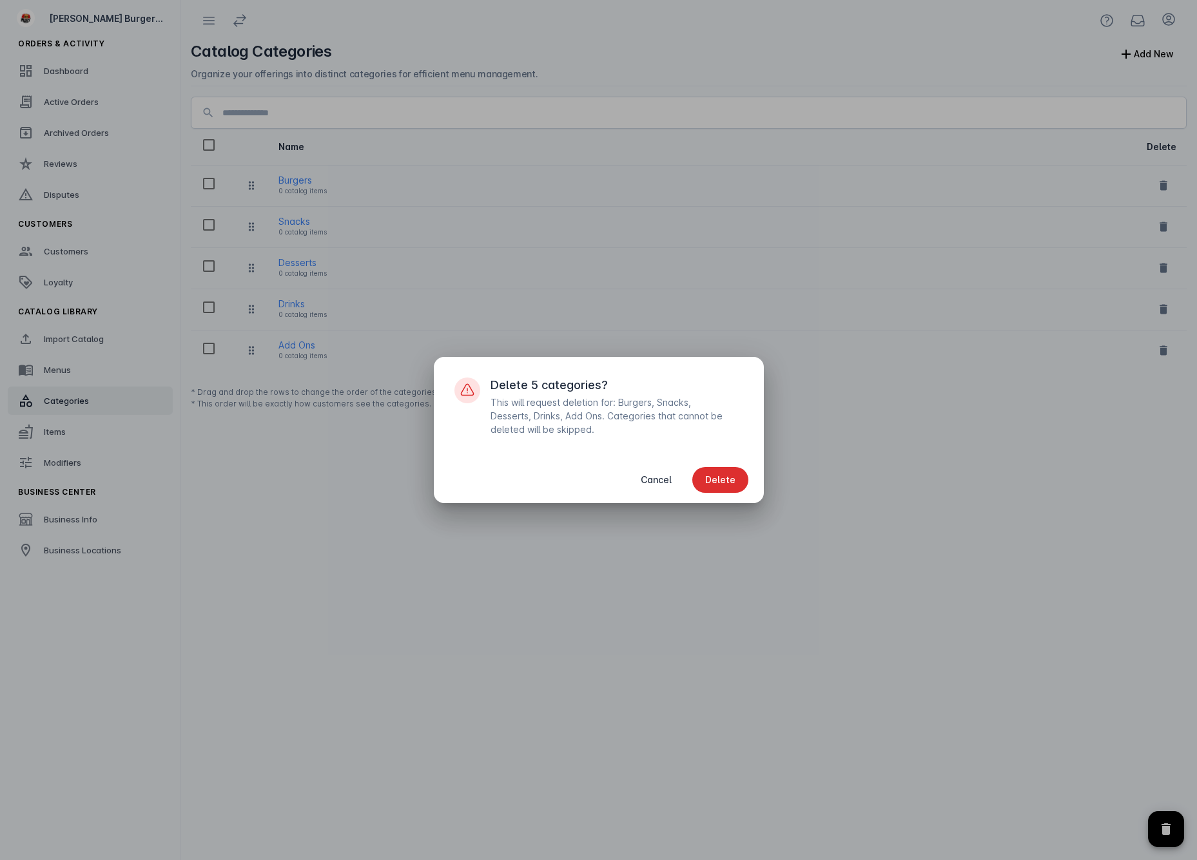
click at [733, 478] on span "Delete" at bounding box center [720, 480] width 30 height 9
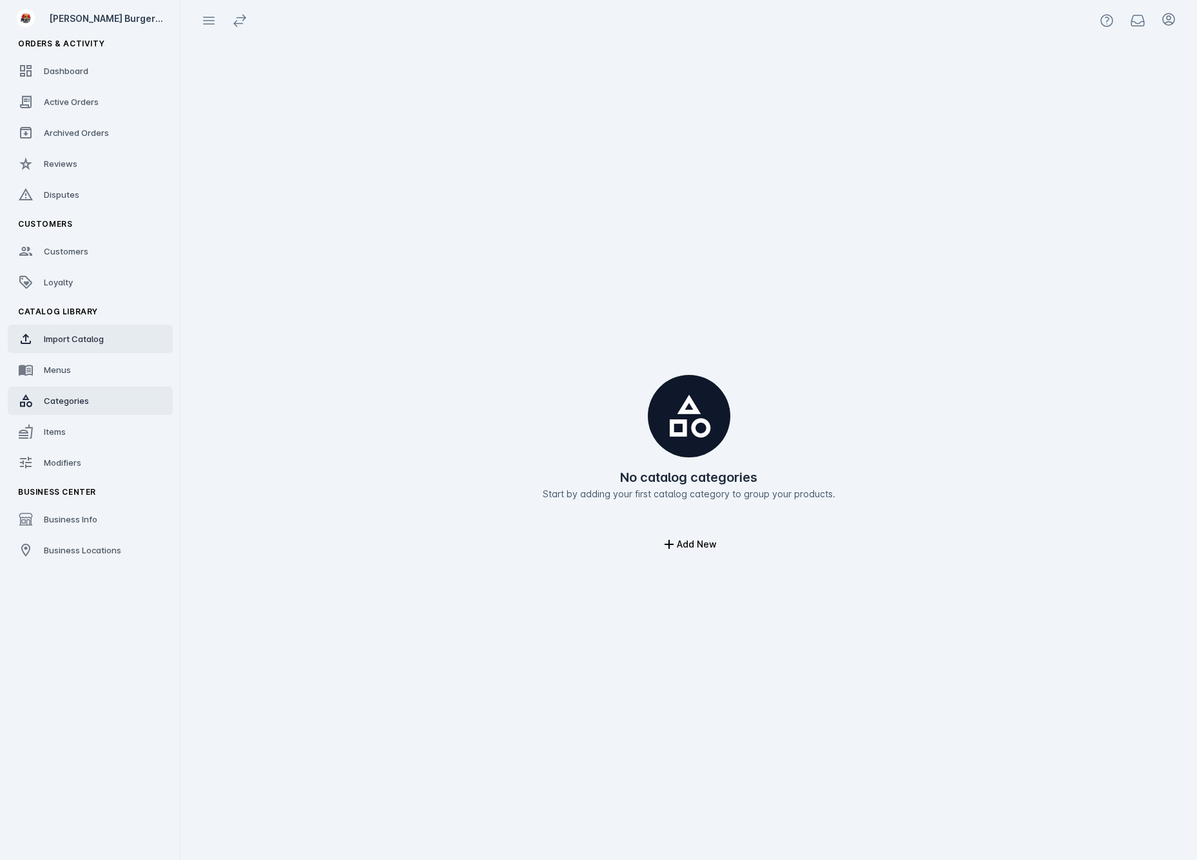
click at [113, 339] on link "Import Catalog" at bounding box center [90, 339] width 165 height 28
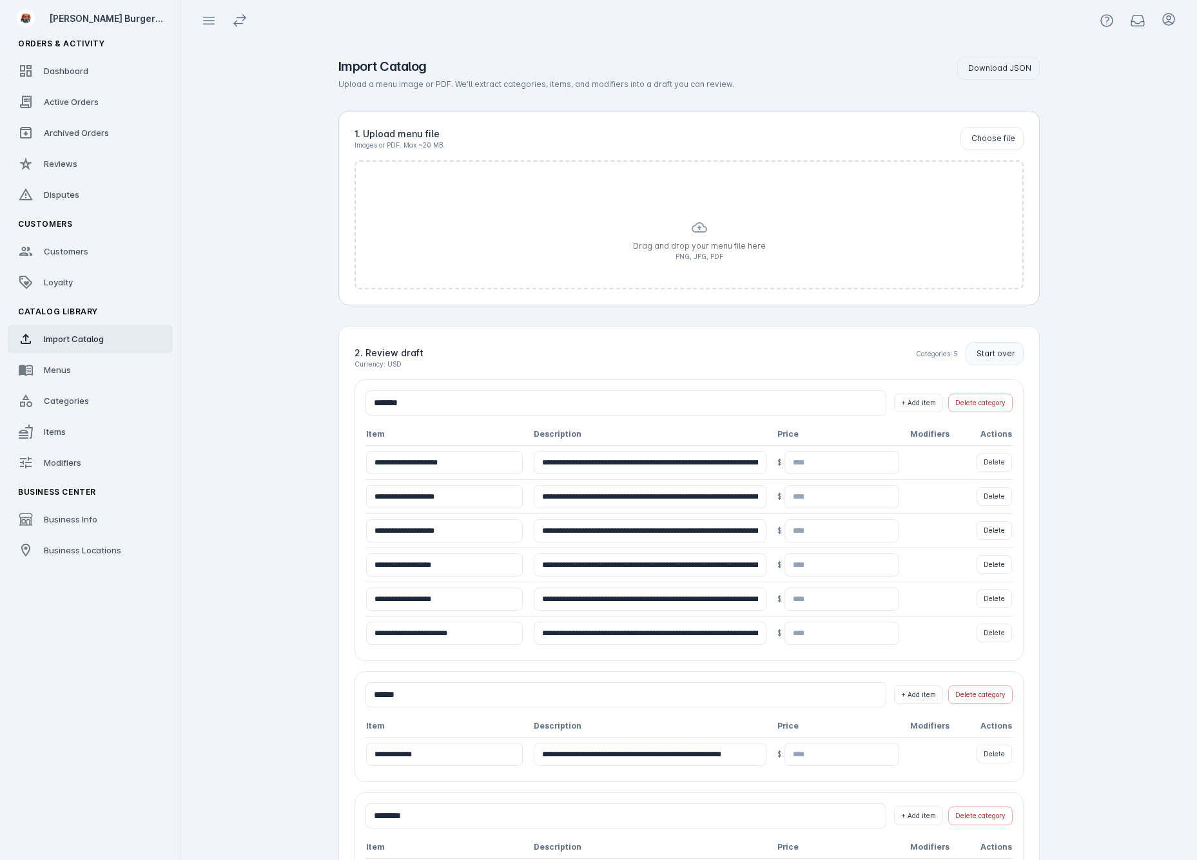
click at [1002, 343] on button "Start over" at bounding box center [994, 353] width 58 height 23
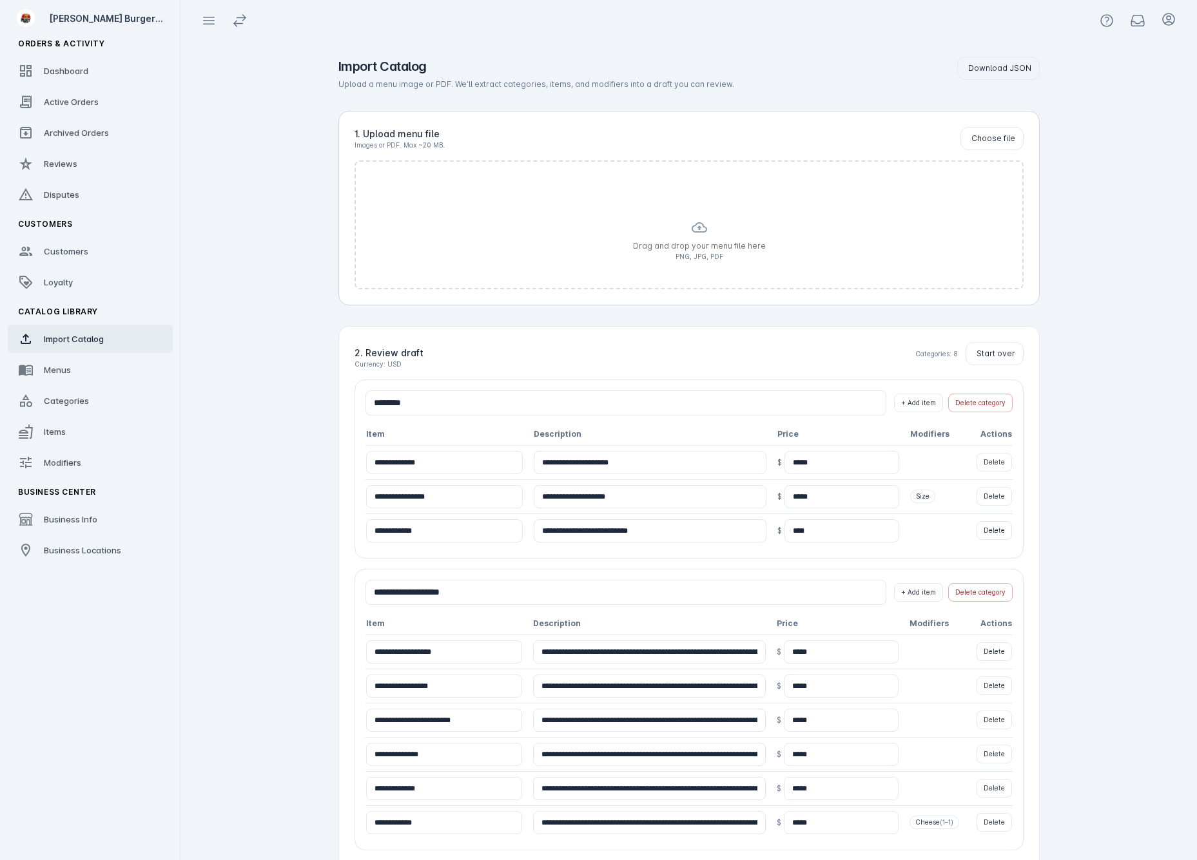
drag, startPoint x: 948, startPoint y: 461, endPoint x: 948, endPoint y: 503, distance: 41.2
click at [948, 463] on td at bounding box center [938, 462] width 59 height 34
click at [935, 497] on span "Size" at bounding box center [922, 497] width 25 height 14
click at [472, 465] on input "**********" at bounding box center [444, 462] width 157 height 23
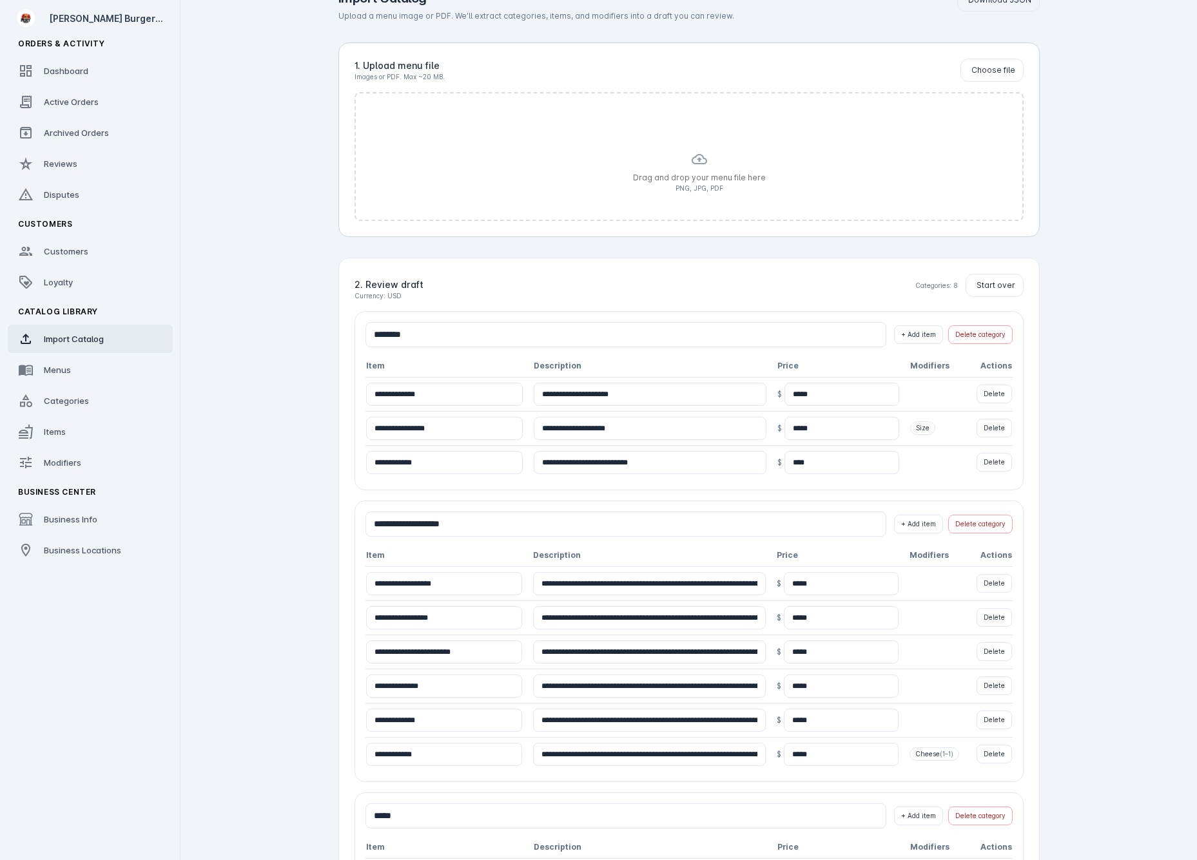
scroll to position [253, 0]
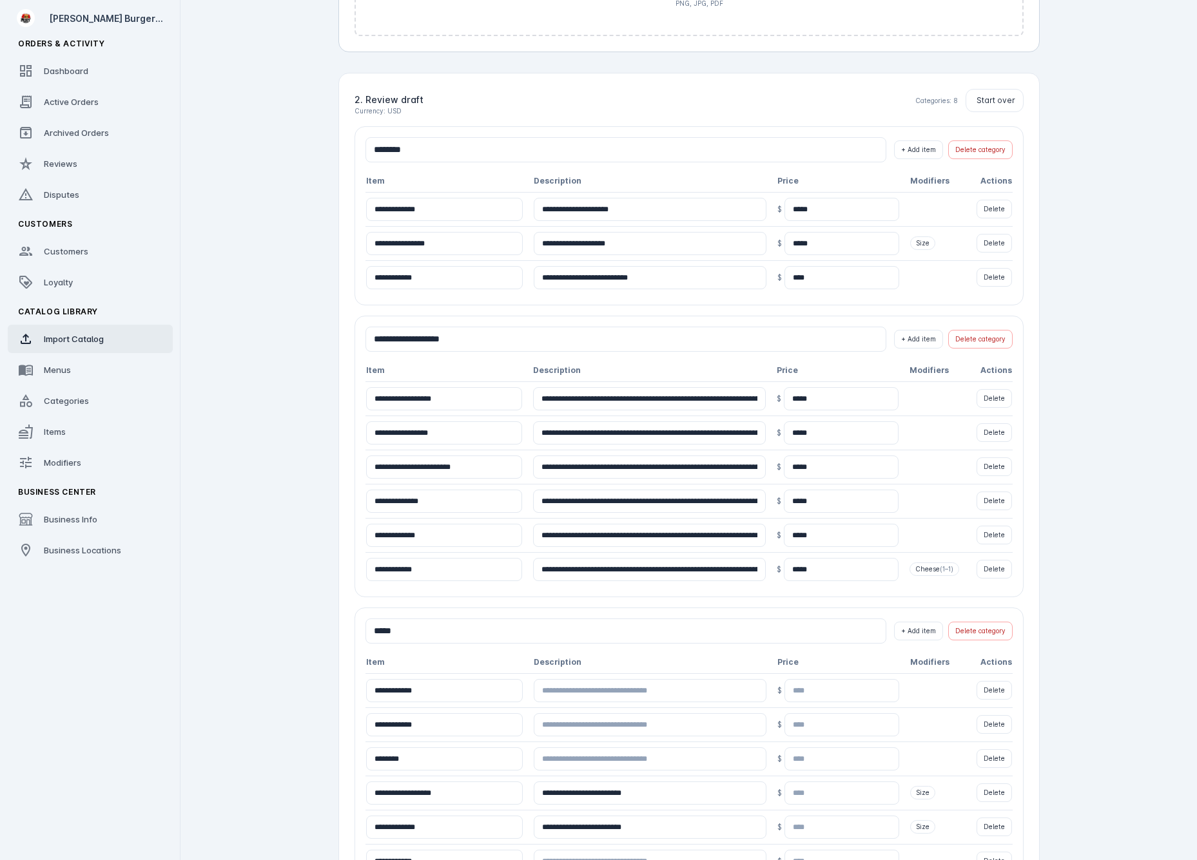
click at [845, 693] on input at bounding box center [841, 690] width 115 height 23
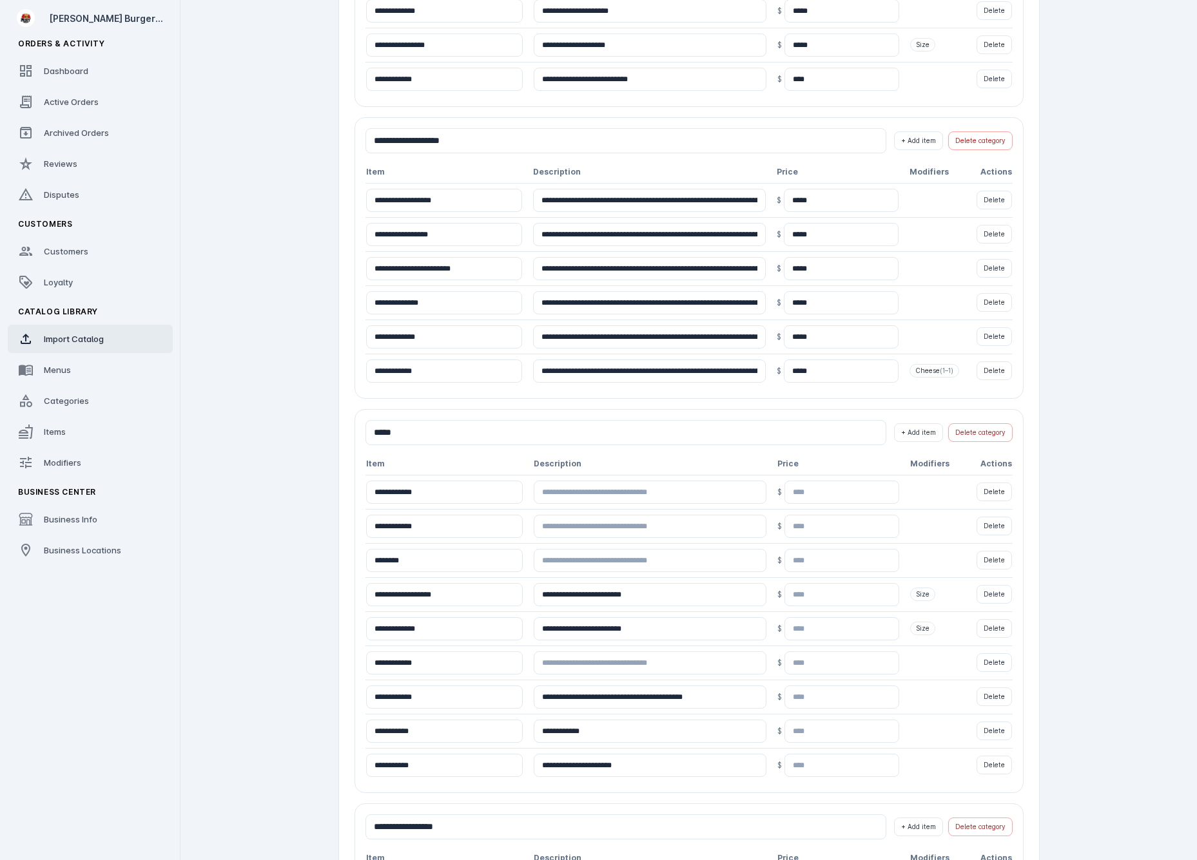
click at [858, 598] on input at bounding box center [841, 594] width 115 height 23
click at [784, 594] on input "***" at bounding box center [841, 594] width 115 height 23
type input "****"
click at [848, 632] on input at bounding box center [841, 628] width 115 height 23
type input "****"
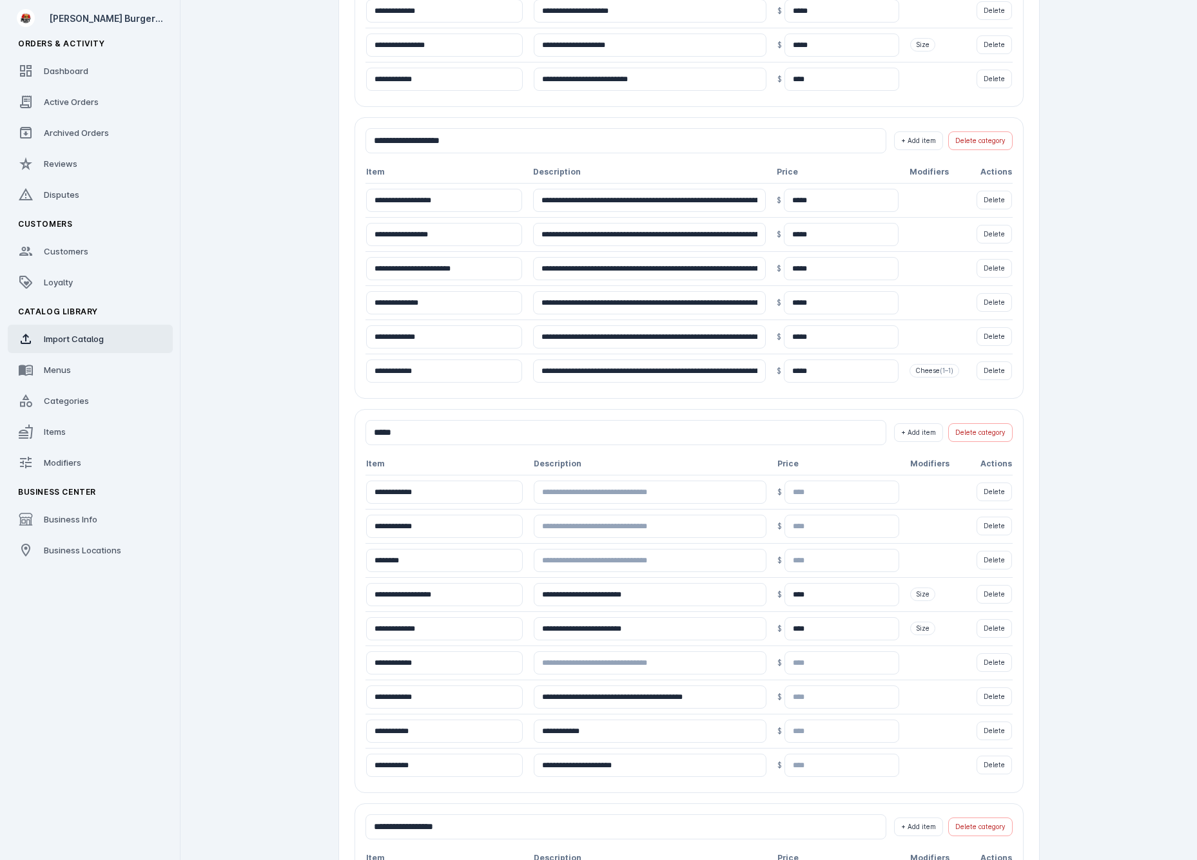
drag, startPoint x: 810, startPoint y: 627, endPoint x: 752, endPoint y: 628, distance: 58.0
click at [777, 626] on div "$ ****" at bounding box center [838, 628] width 122 height 23
drag, startPoint x: 807, startPoint y: 597, endPoint x: 739, endPoint y: 592, distance: 67.9
click at [739, 592] on tr "**********" at bounding box center [688, 594] width 647 height 34
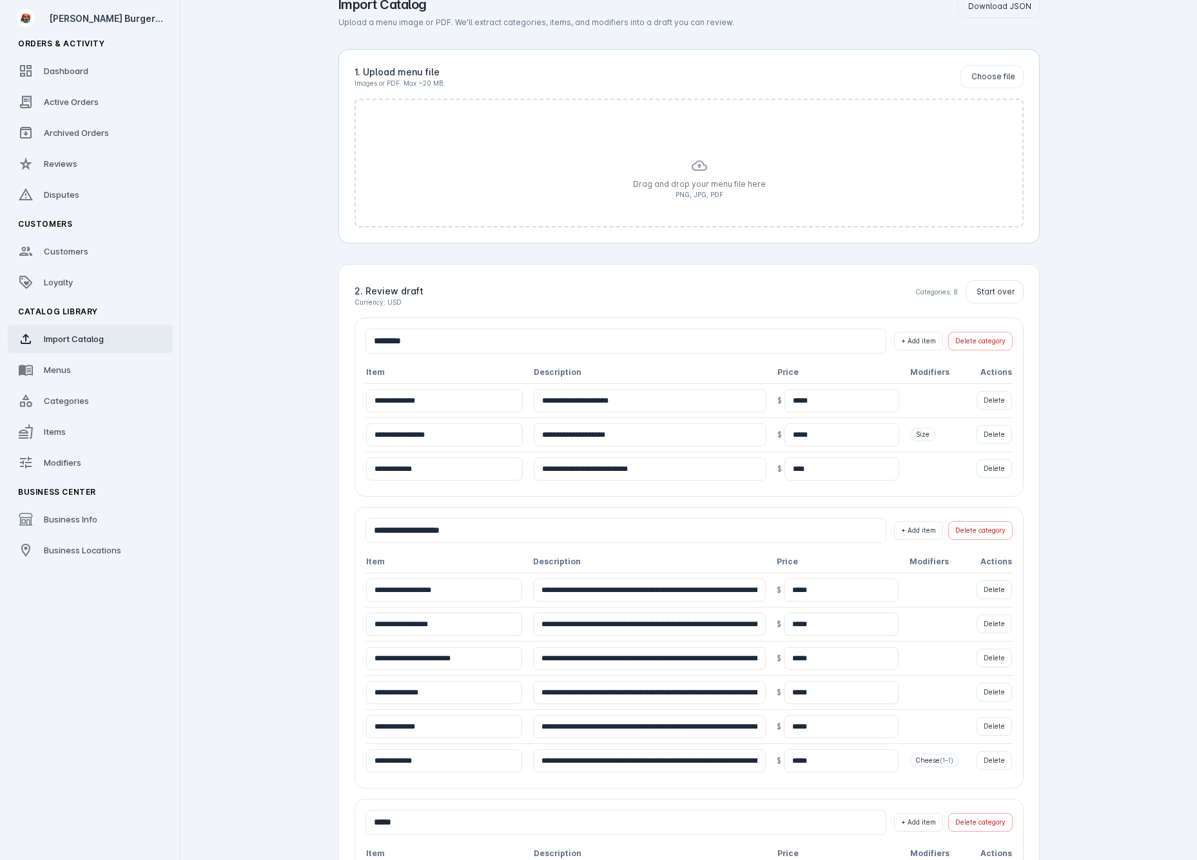
scroll to position [0, 0]
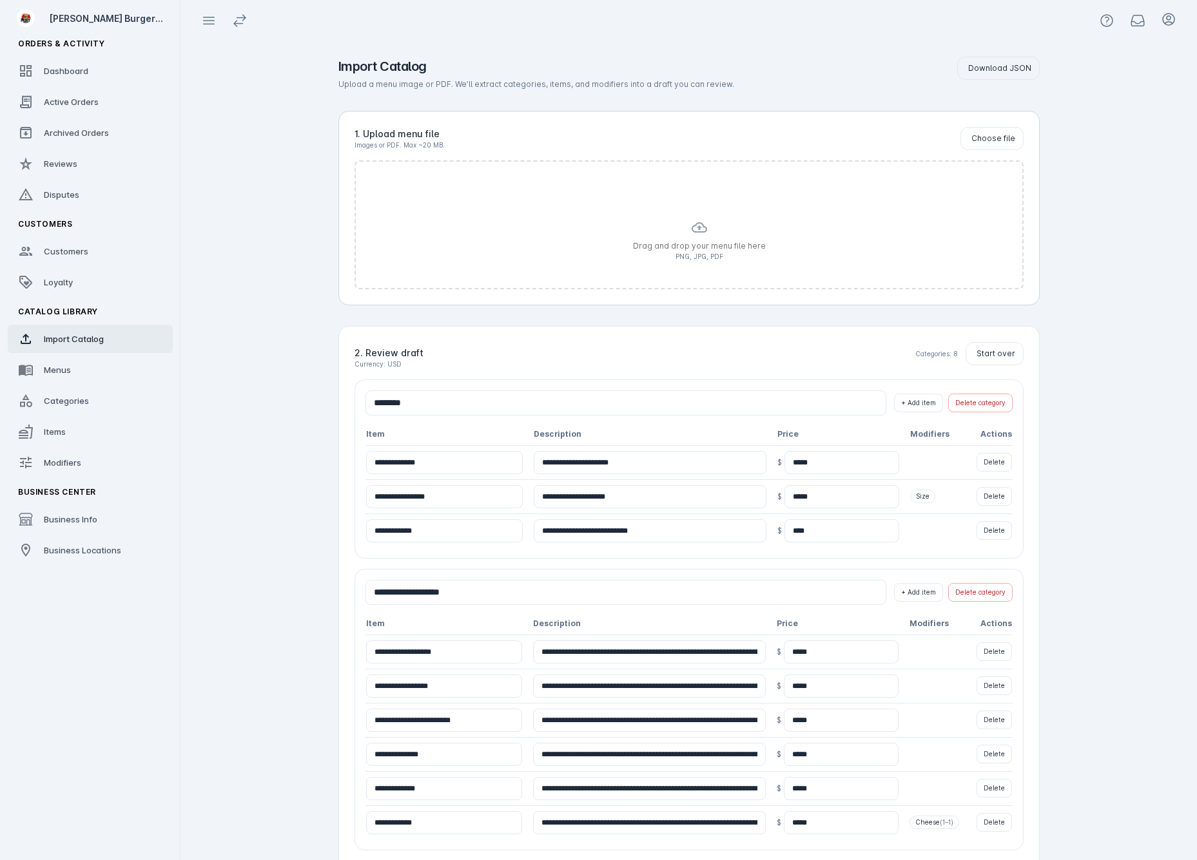
click at [394, 357] on h2 "2. Review draft" at bounding box center [388, 353] width 69 height 14
click at [633, 344] on div "2. Review draft Currency: USD Categories: 8 Start over" at bounding box center [688, 355] width 669 height 27
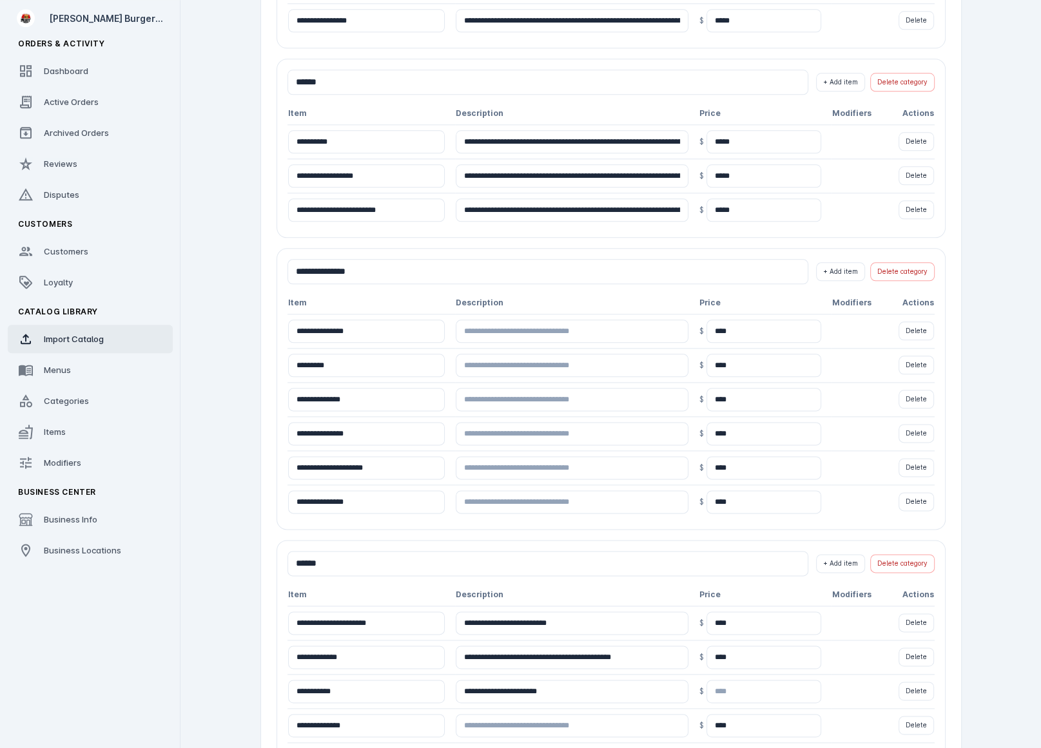
scroll to position [1801, 0]
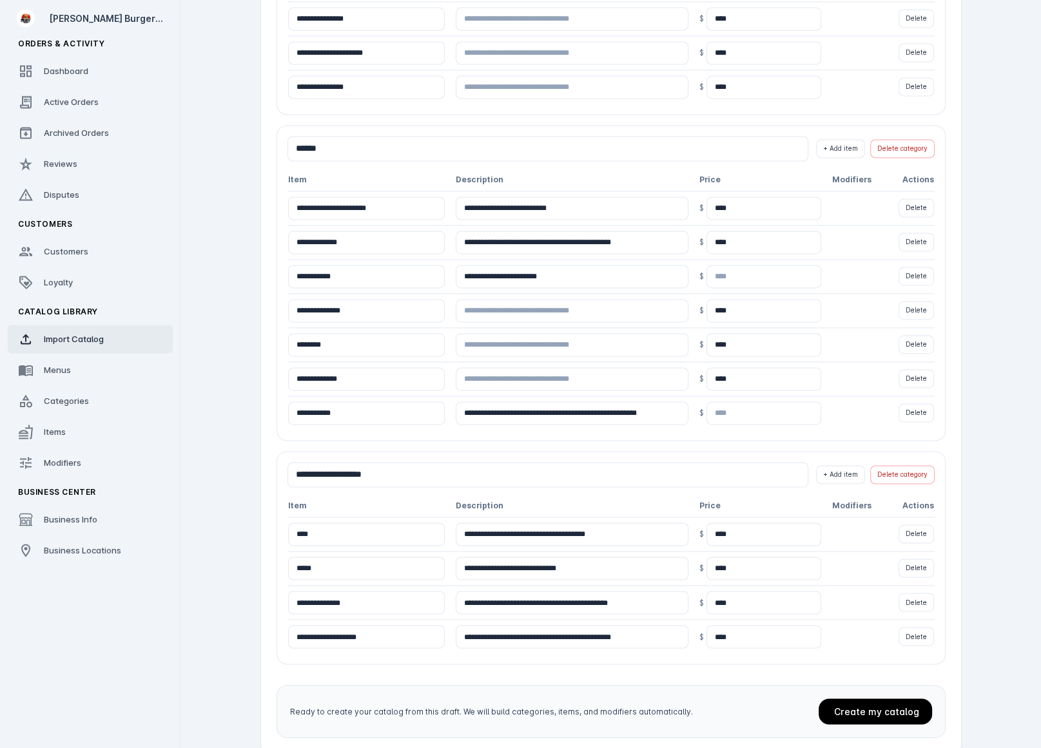
click at [894, 706] on span "Create my catalog" at bounding box center [876, 711] width 85 height 11
click at [56, 373] on span "Menus" at bounding box center [57, 370] width 27 height 10
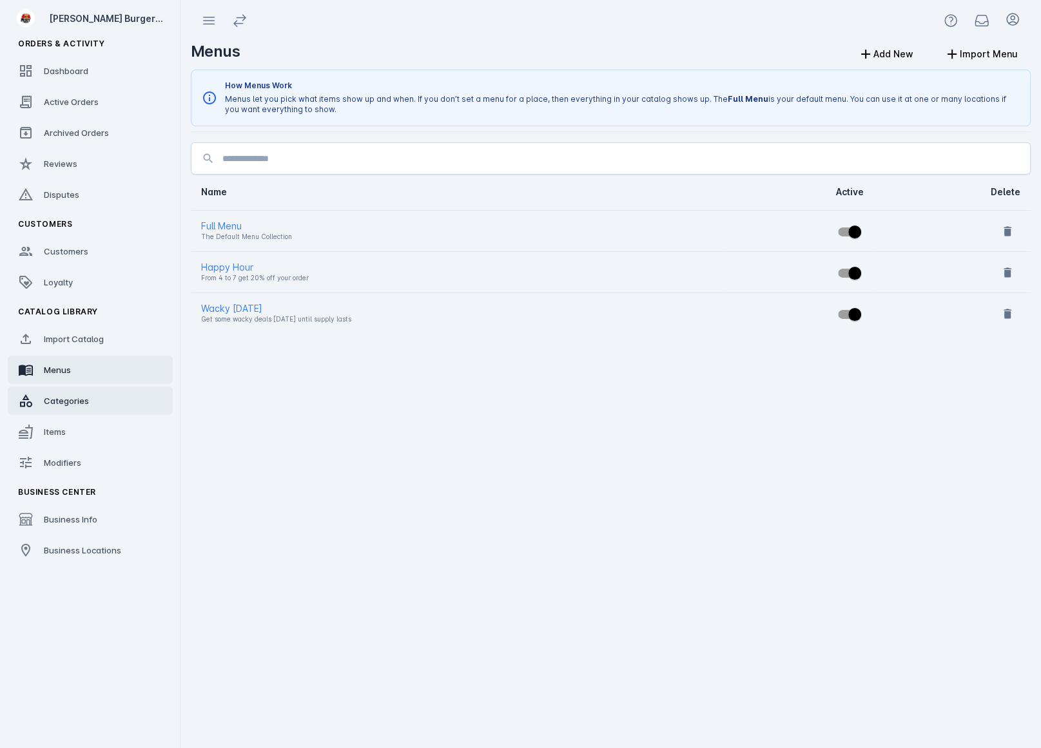
click at [84, 400] on span "Categories" at bounding box center [66, 401] width 45 height 10
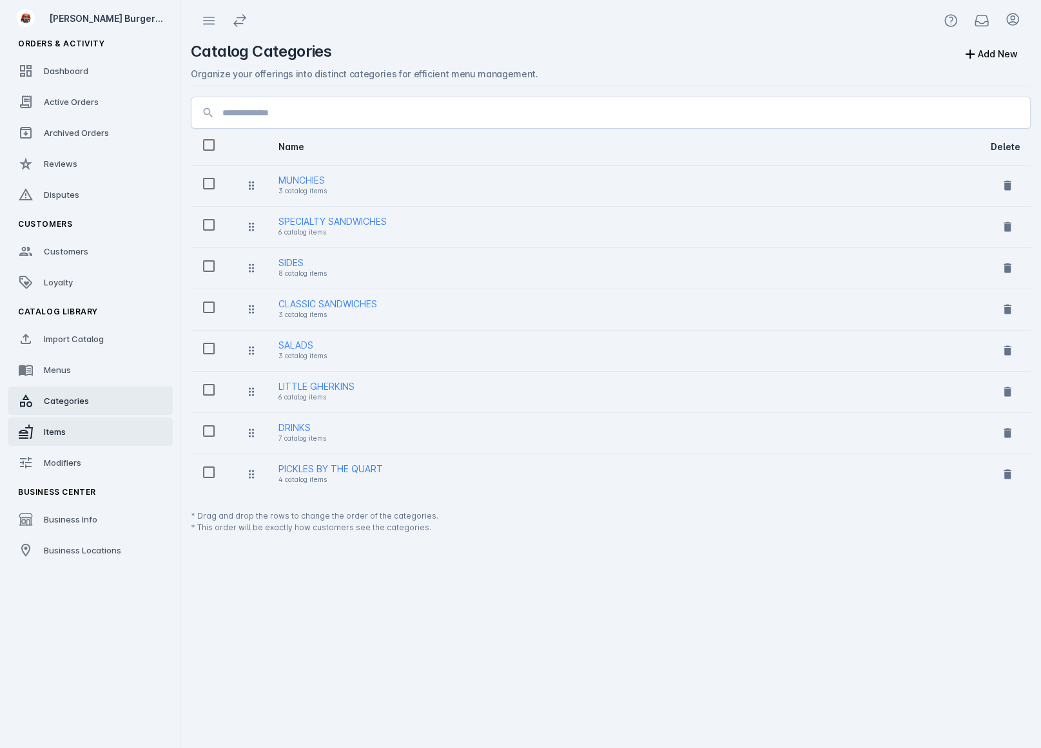
click at [86, 439] on link "Items" at bounding box center [90, 432] width 165 height 28
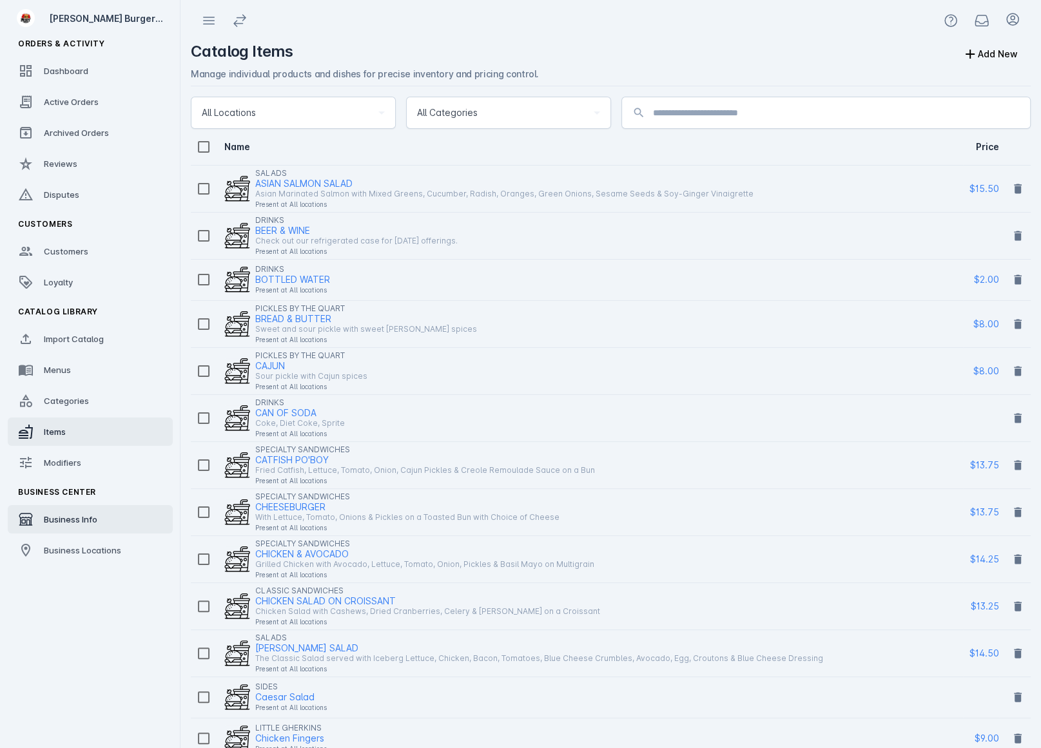
click at [99, 517] on link "Business Info" at bounding box center [90, 519] width 165 height 28
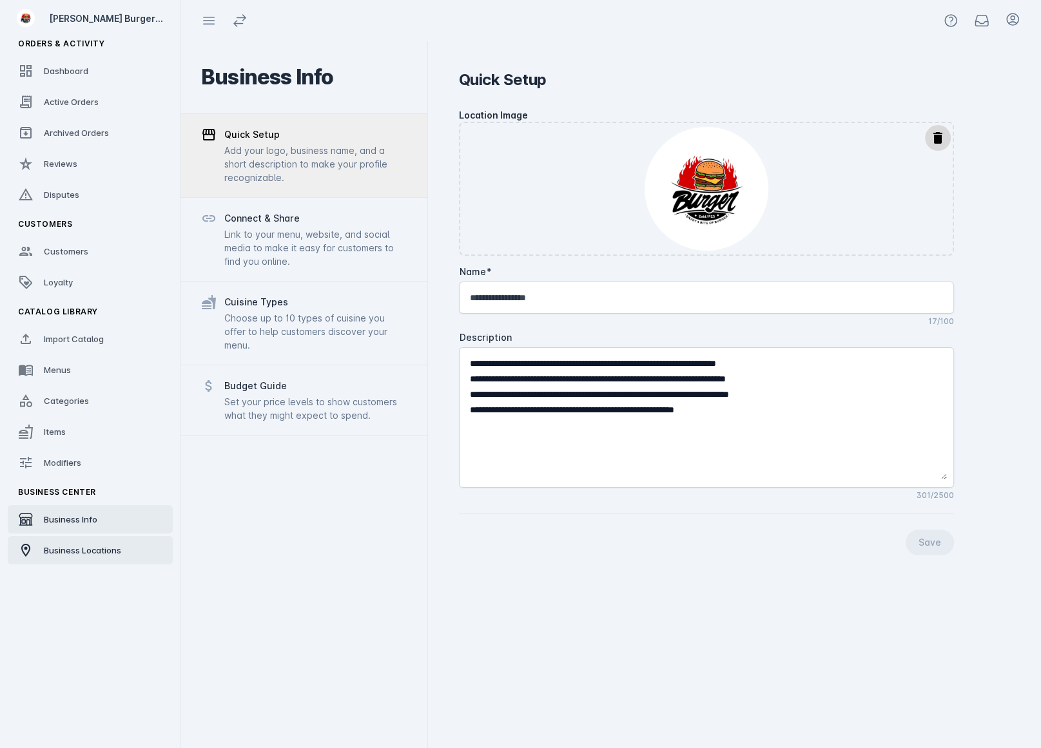
click at [113, 545] on span "Business Locations" at bounding box center [82, 550] width 77 height 10
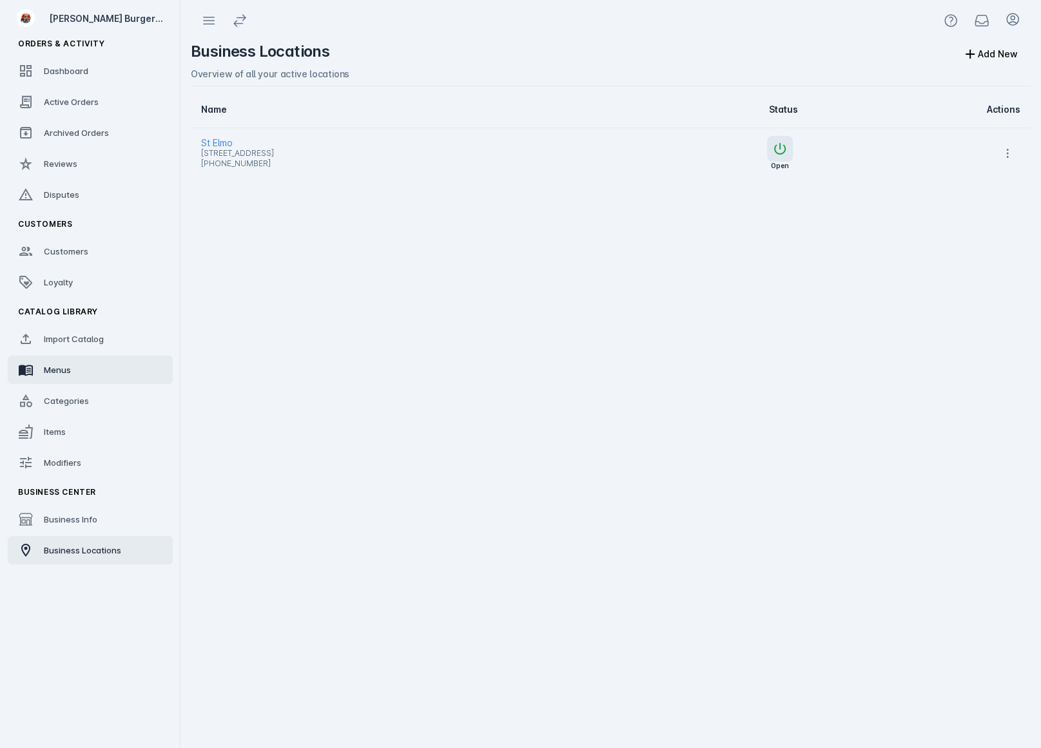
click at [92, 369] on link "Menus" at bounding box center [90, 370] width 165 height 28
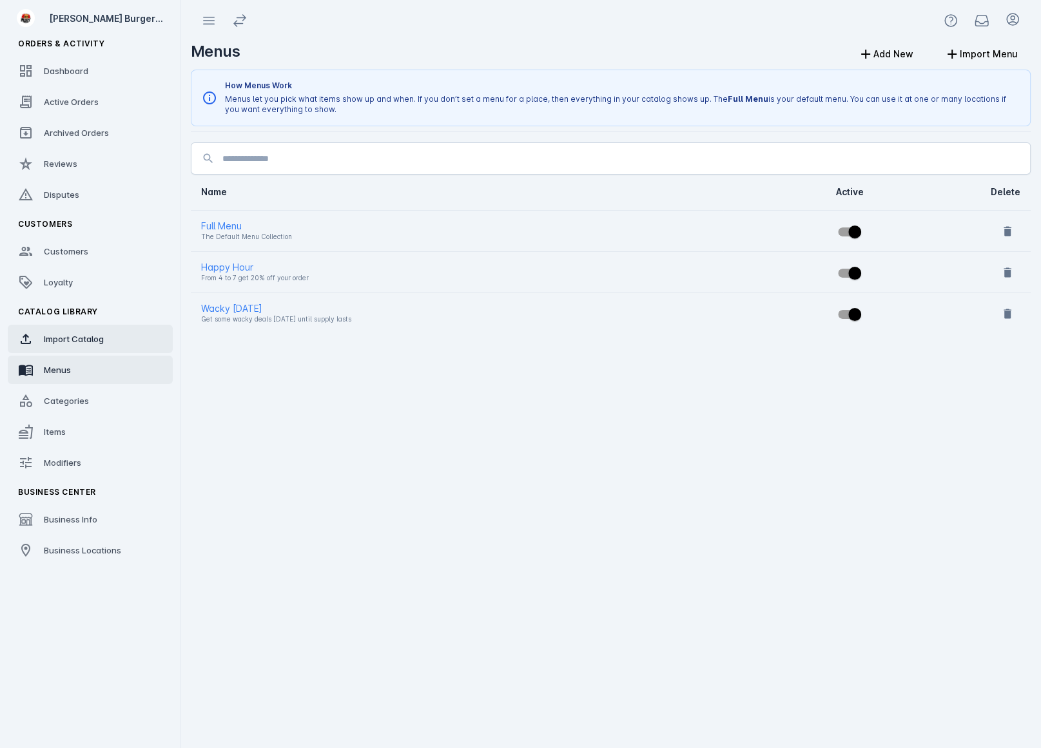
click at [86, 348] on link "Import Catalog" at bounding box center [90, 339] width 165 height 28
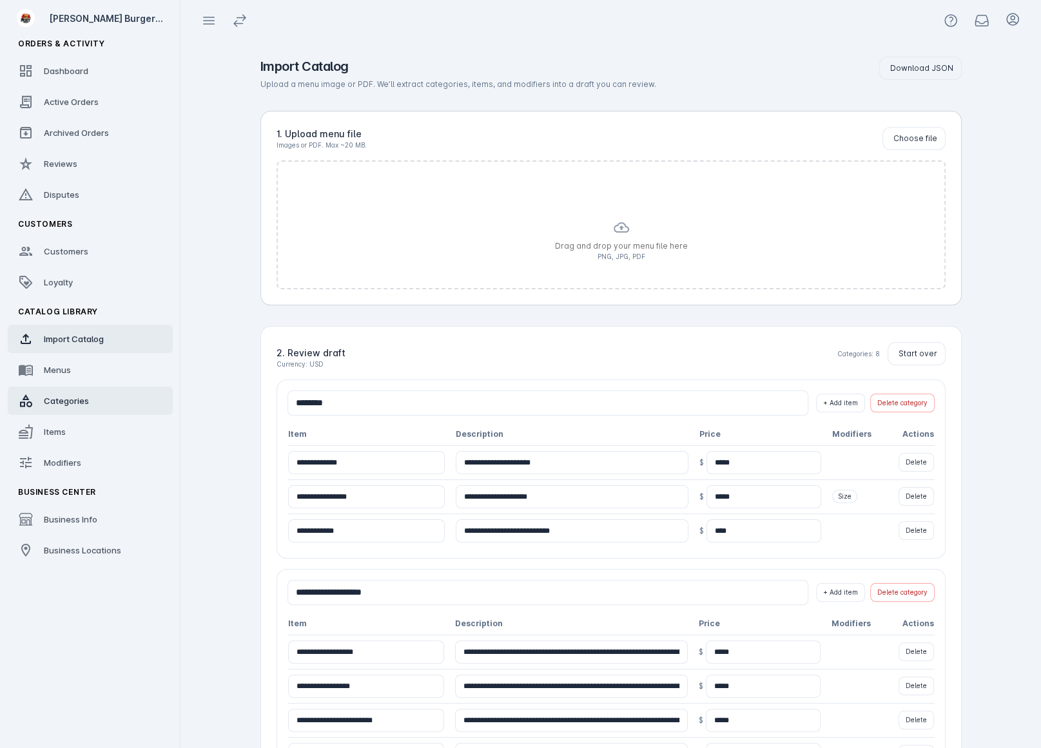
click at [99, 396] on link "Categories" at bounding box center [90, 401] width 165 height 28
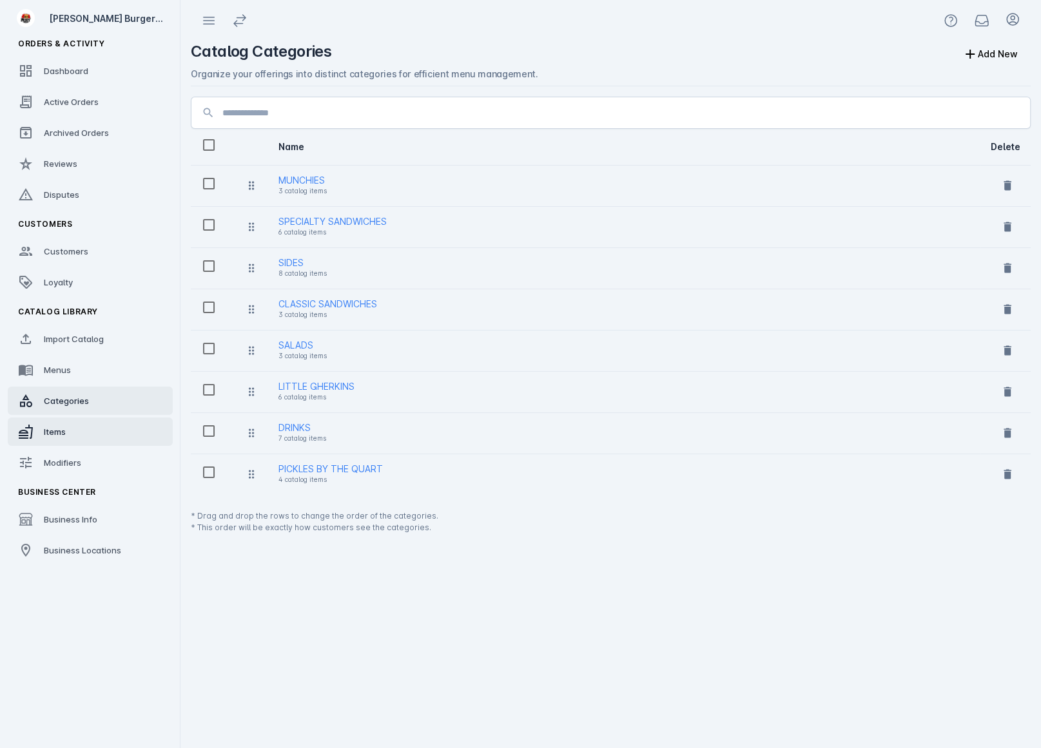
click at [71, 434] on link "Items" at bounding box center [90, 432] width 165 height 28
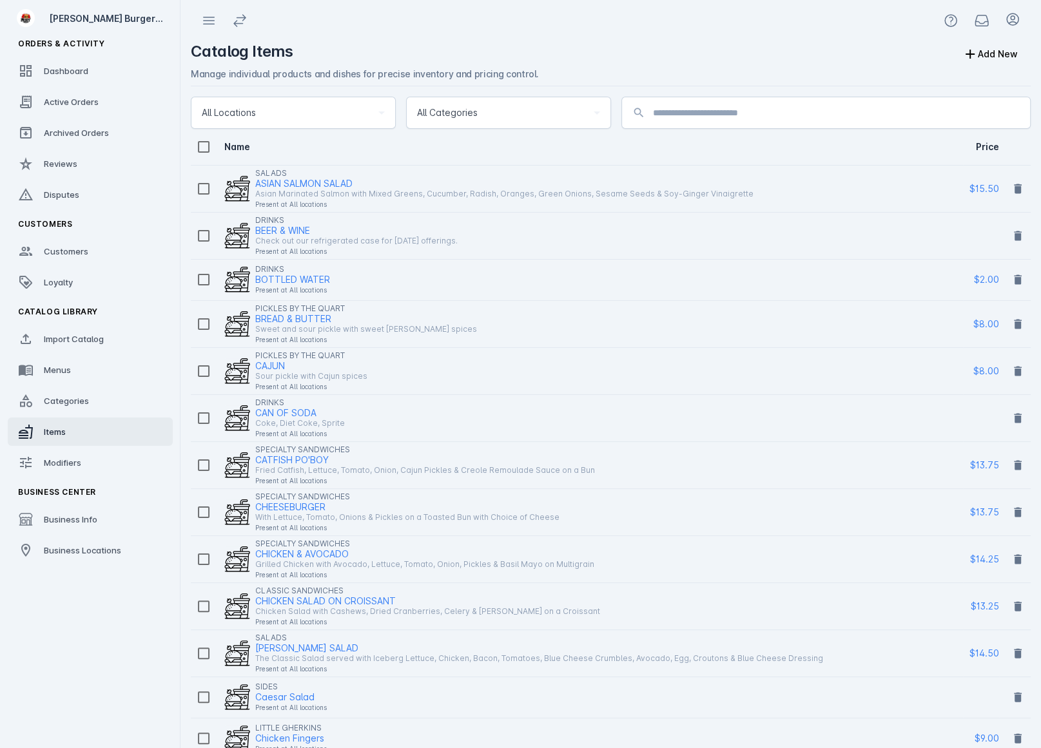
click at [90, 416] on fuse-vertical-navigation-group-item "Catalog Library Import Catalog Menus Categories Items Modifiers" at bounding box center [90, 389] width 180 height 180
click at [77, 372] on link "Menus" at bounding box center [90, 370] width 165 height 28
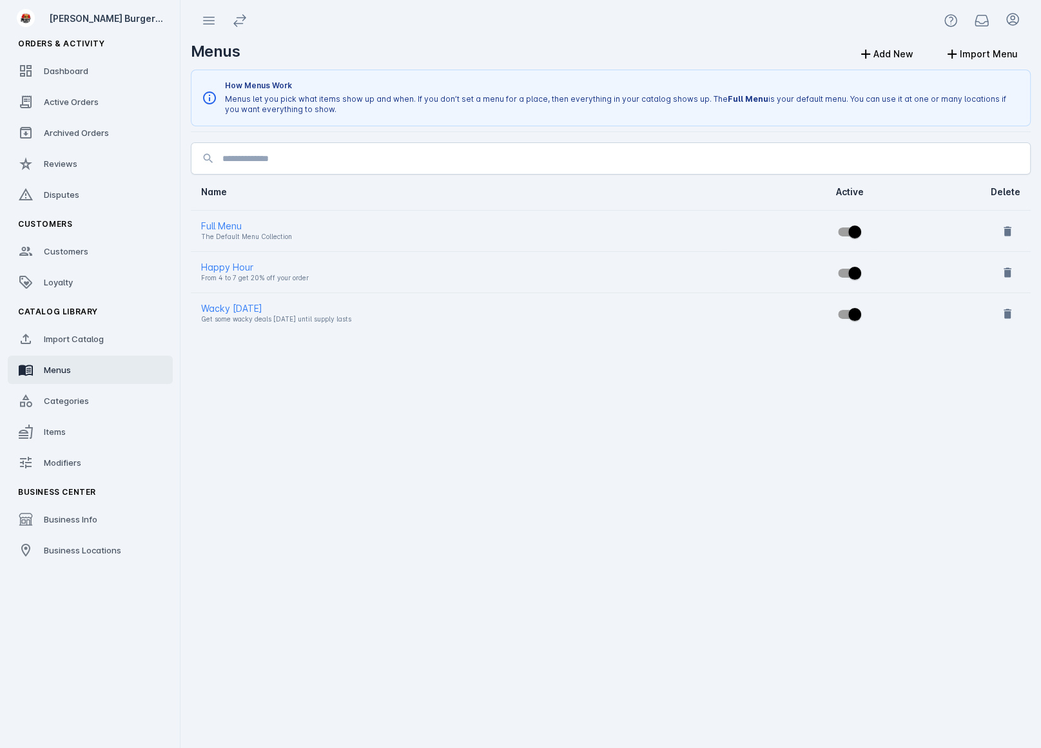
click at [249, 234] on div "The Default Menu Collection" at bounding box center [457, 236] width 512 height 15
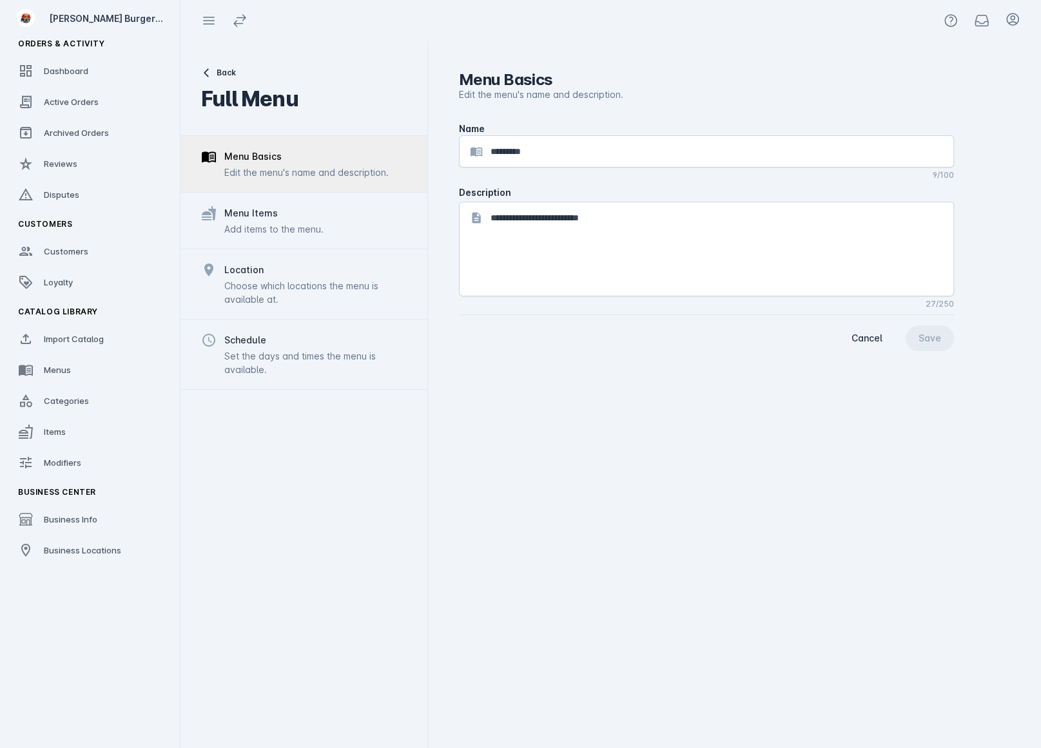
click at [308, 305] on div "Location Choose which locations the menu is available at." at bounding box center [303, 284] width 247 height 70
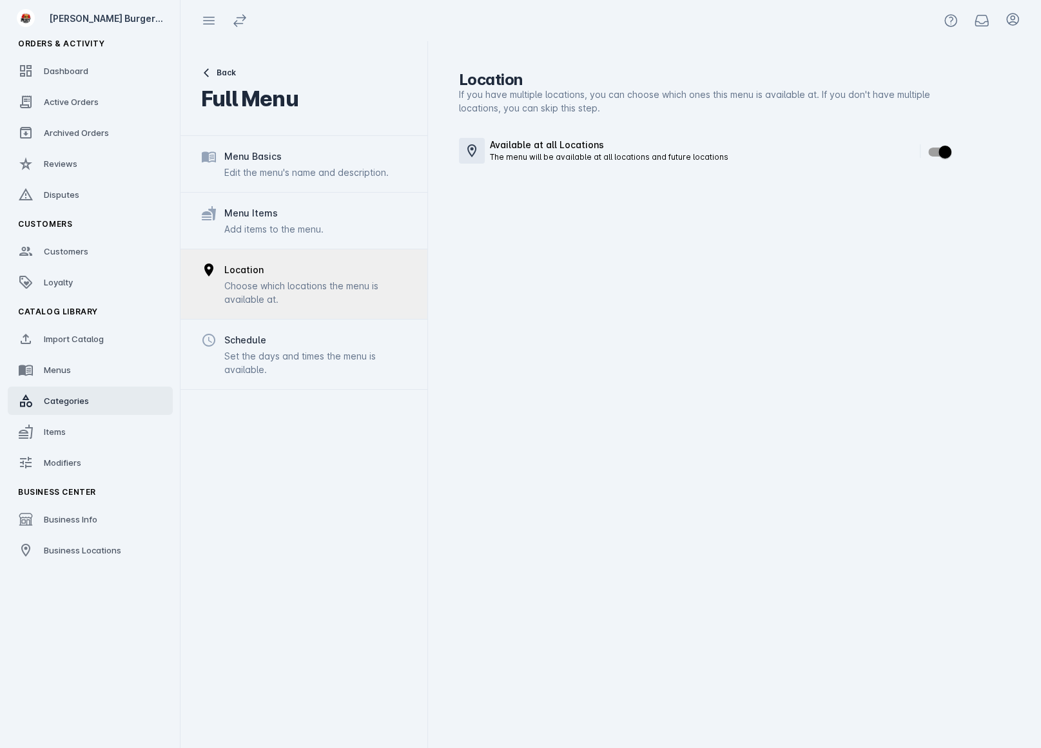
click at [86, 410] on link "Categories" at bounding box center [90, 401] width 165 height 28
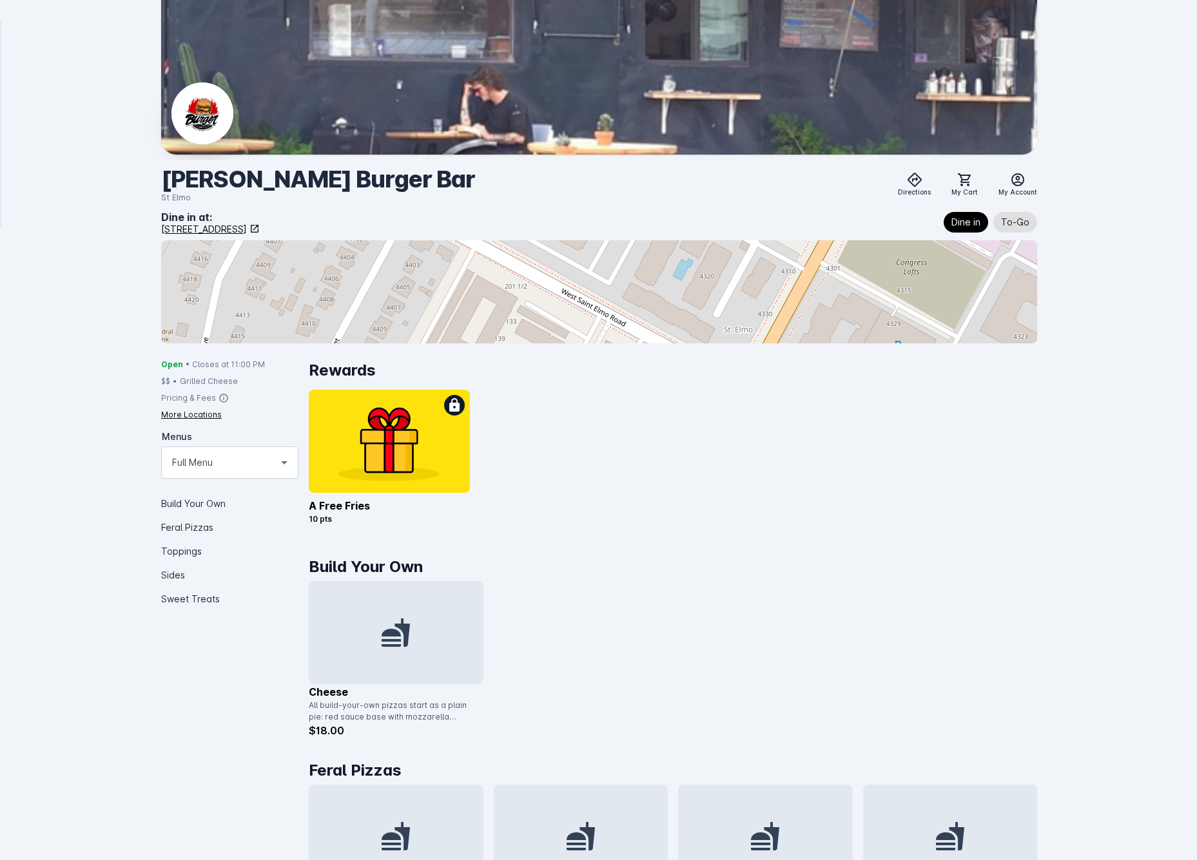
click at [421, 653] on div at bounding box center [396, 632] width 175 height 103
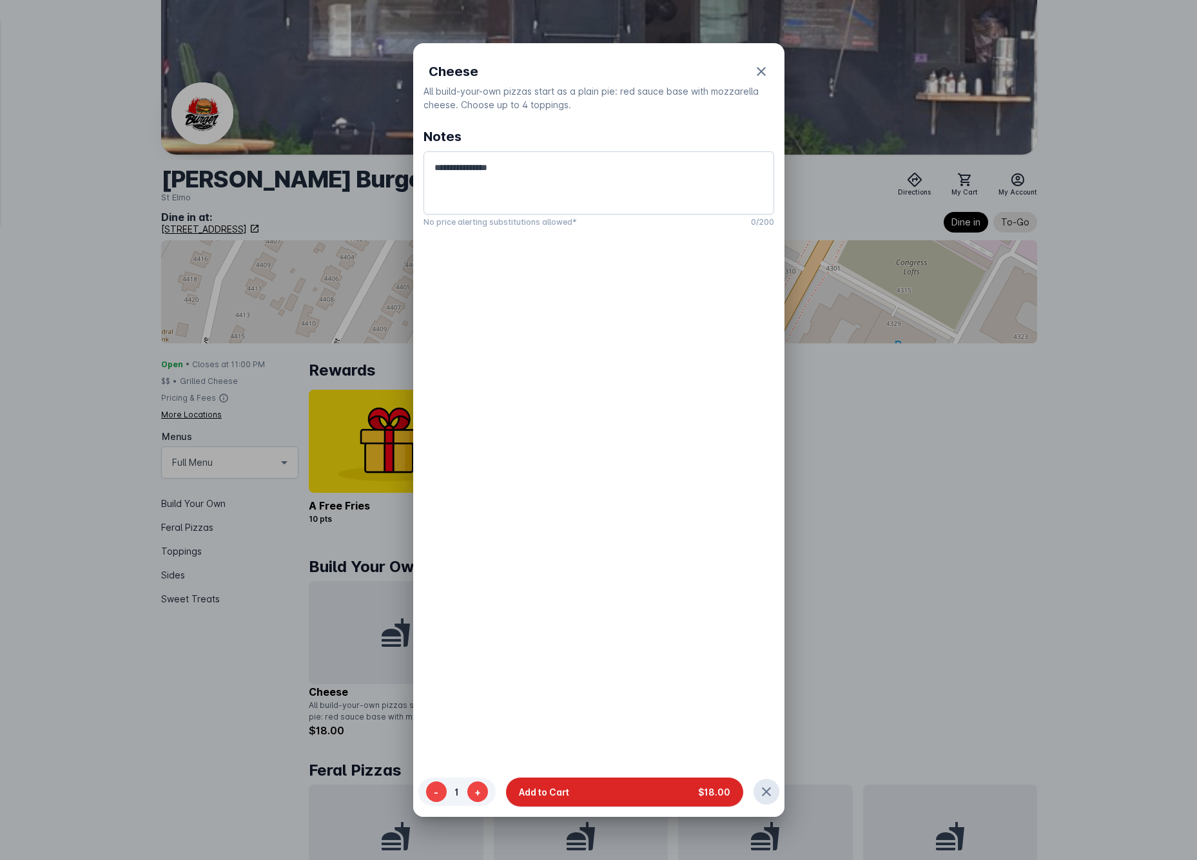
click at [575, 796] on button "Add to Cart $18.00" at bounding box center [624, 792] width 237 height 29
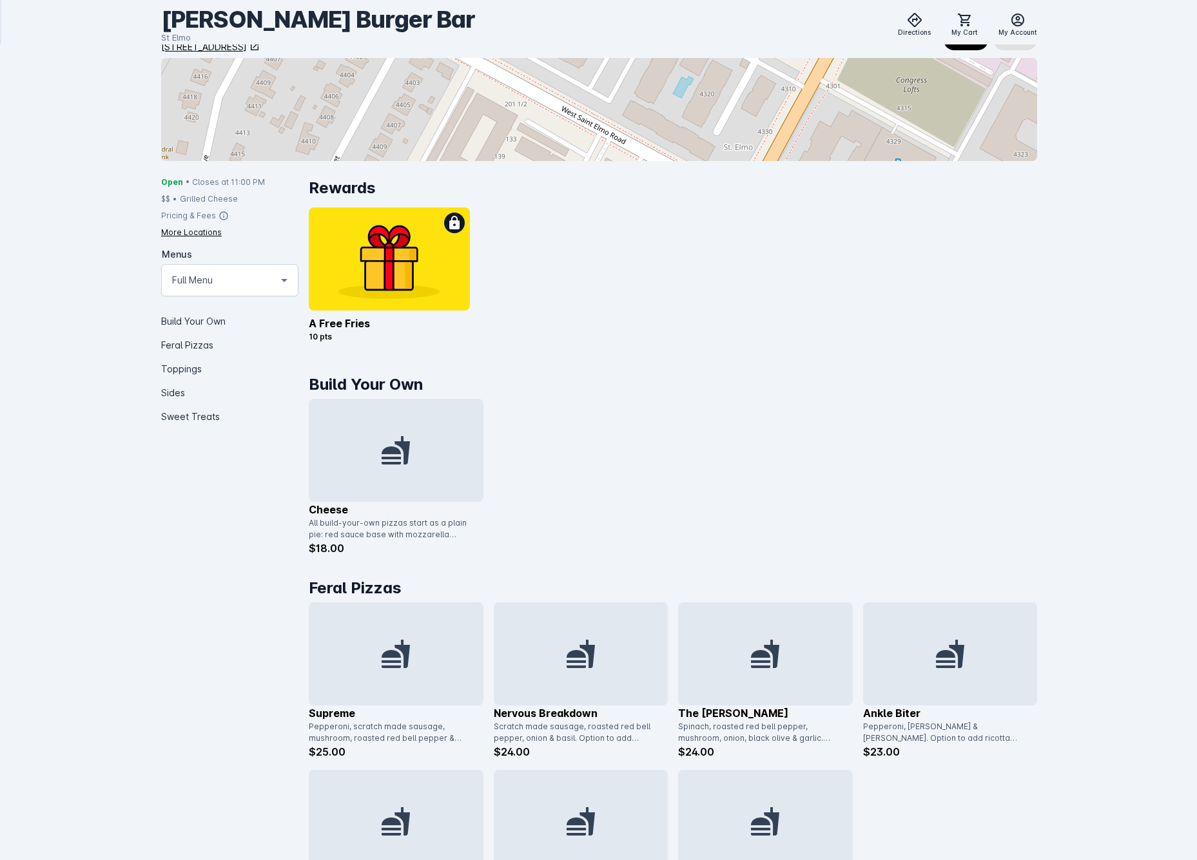
scroll to position [294, 0]
